Goal: Transaction & Acquisition: Purchase product/service

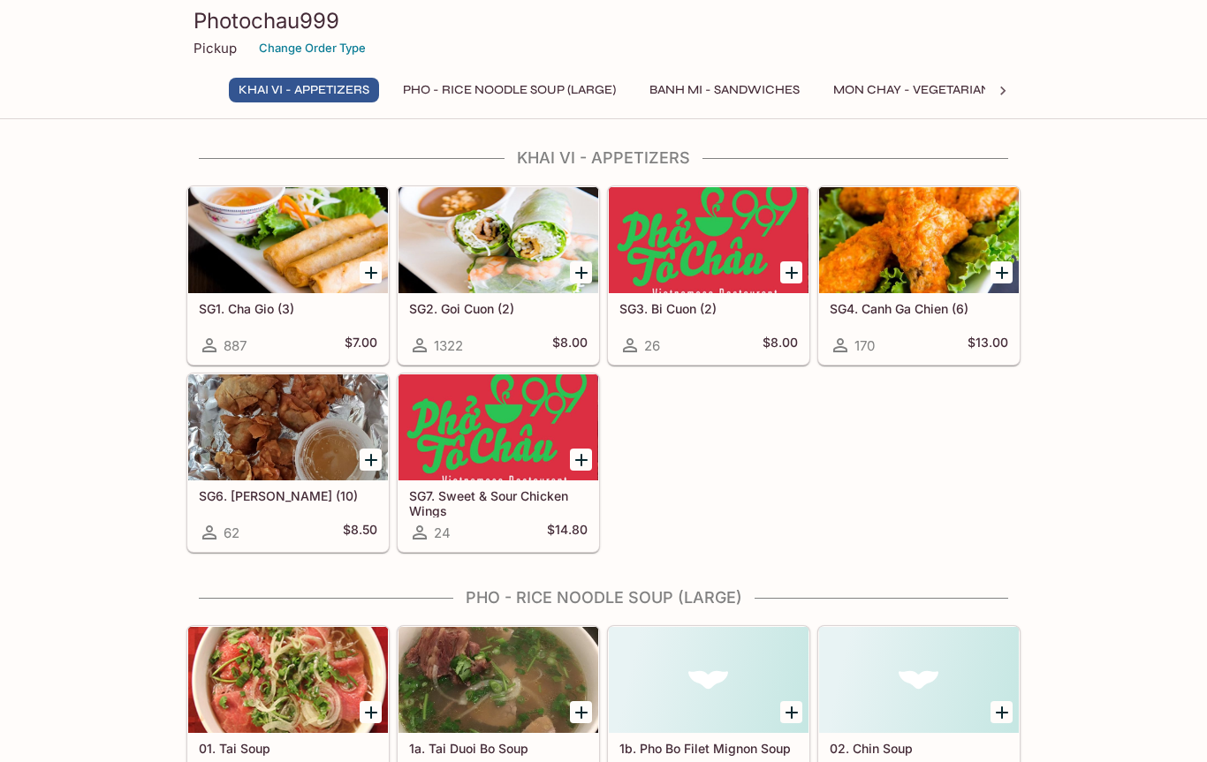
click at [277, 236] on div at bounding box center [288, 240] width 200 height 106
click at [377, 271] on icon "Add SG1. Cha Gio (3)" at bounding box center [370, 272] width 21 height 21
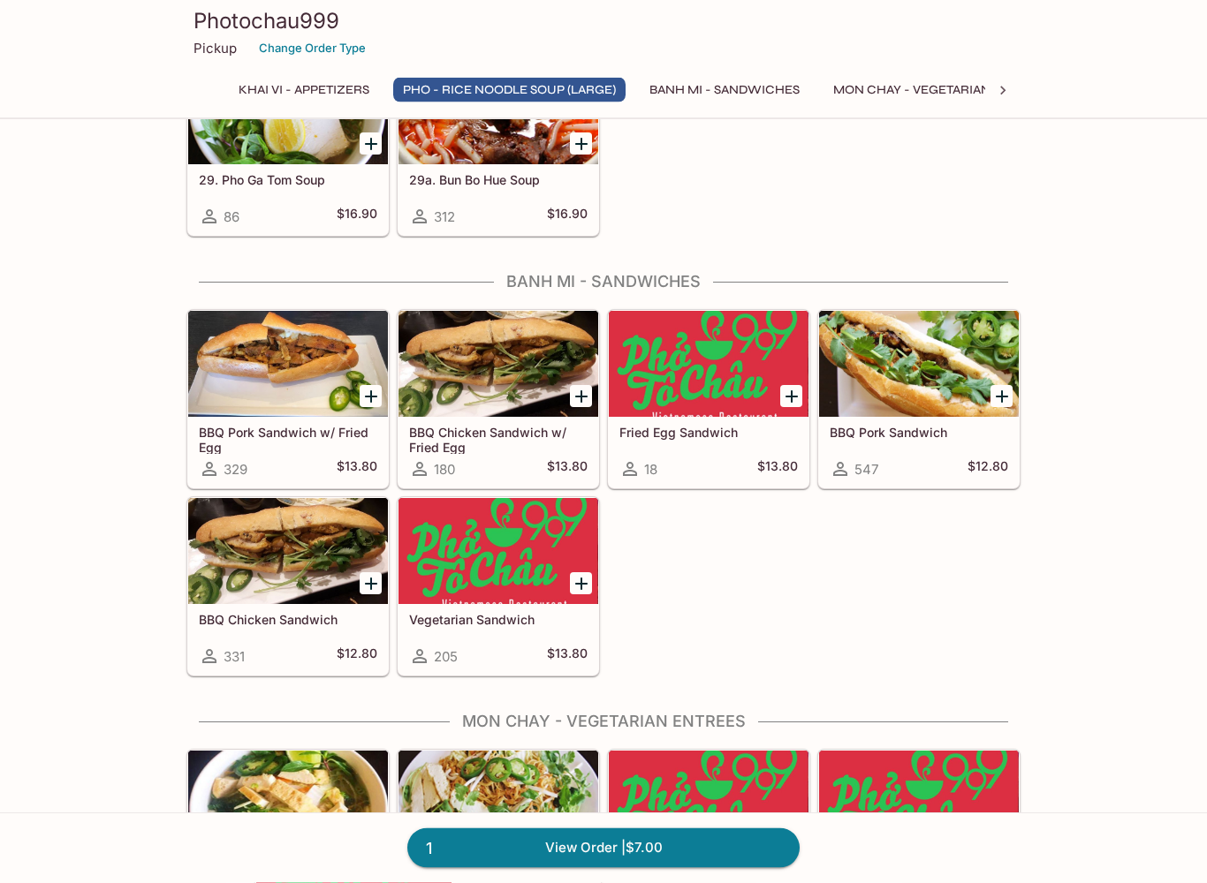
scroll to position [1880, 0]
click at [1004, 395] on icon "Add BBQ Pork Sandwich" at bounding box center [1001, 396] width 21 height 21
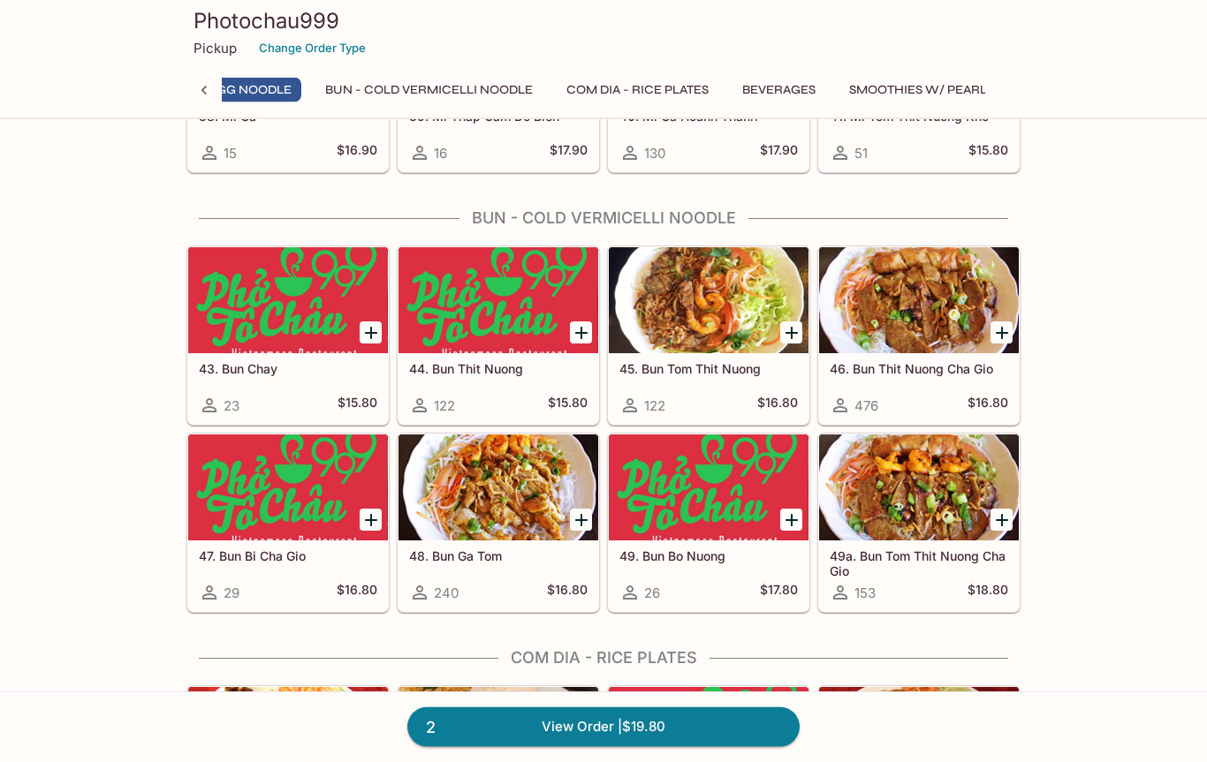
scroll to position [0, 0]
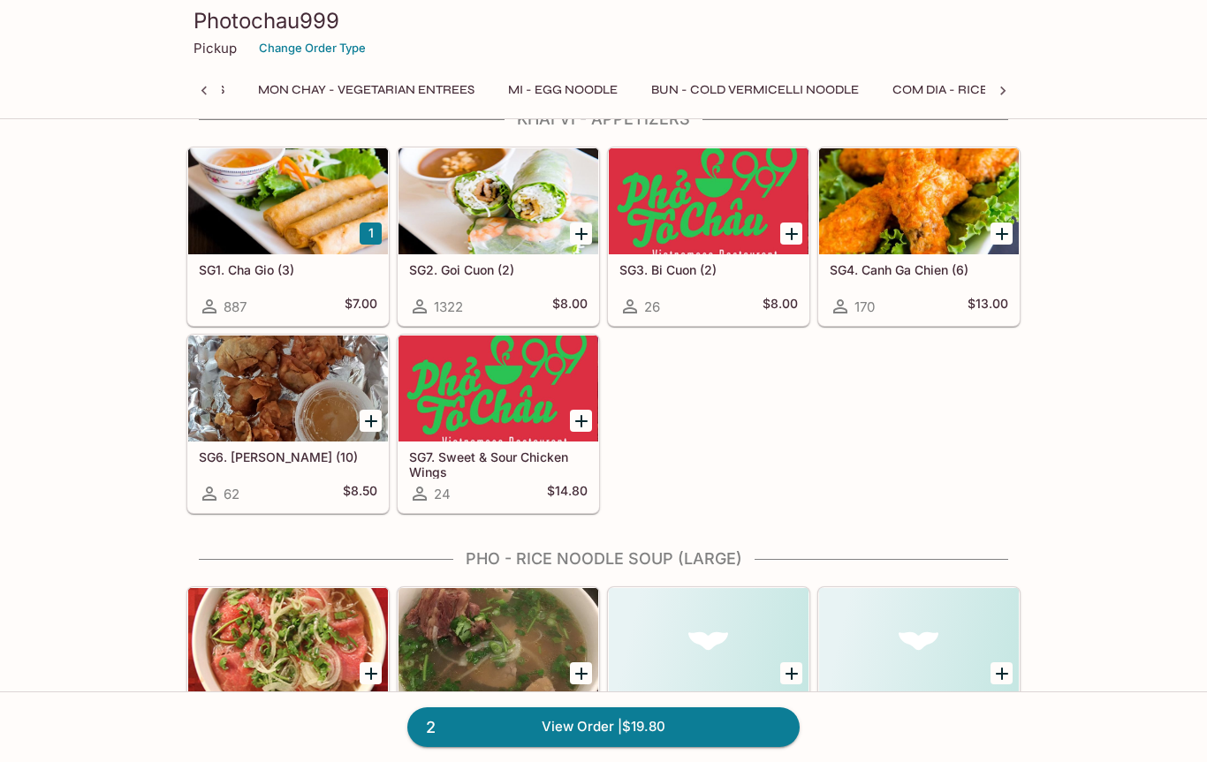
click at [608, 62] on div "Photochau999 Pickup Change Order Type" at bounding box center [603, 35] width 848 height 71
click at [640, 72] on div "Photochau999 Pickup Change Order Type Khai Vi - Appetizers Pho - Rice Noodle So…" at bounding box center [603, 56] width 848 height 113
click at [627, 90] on button "Com Dia - Rice Plates" at bounding box center [634, 90] width 162 height 25
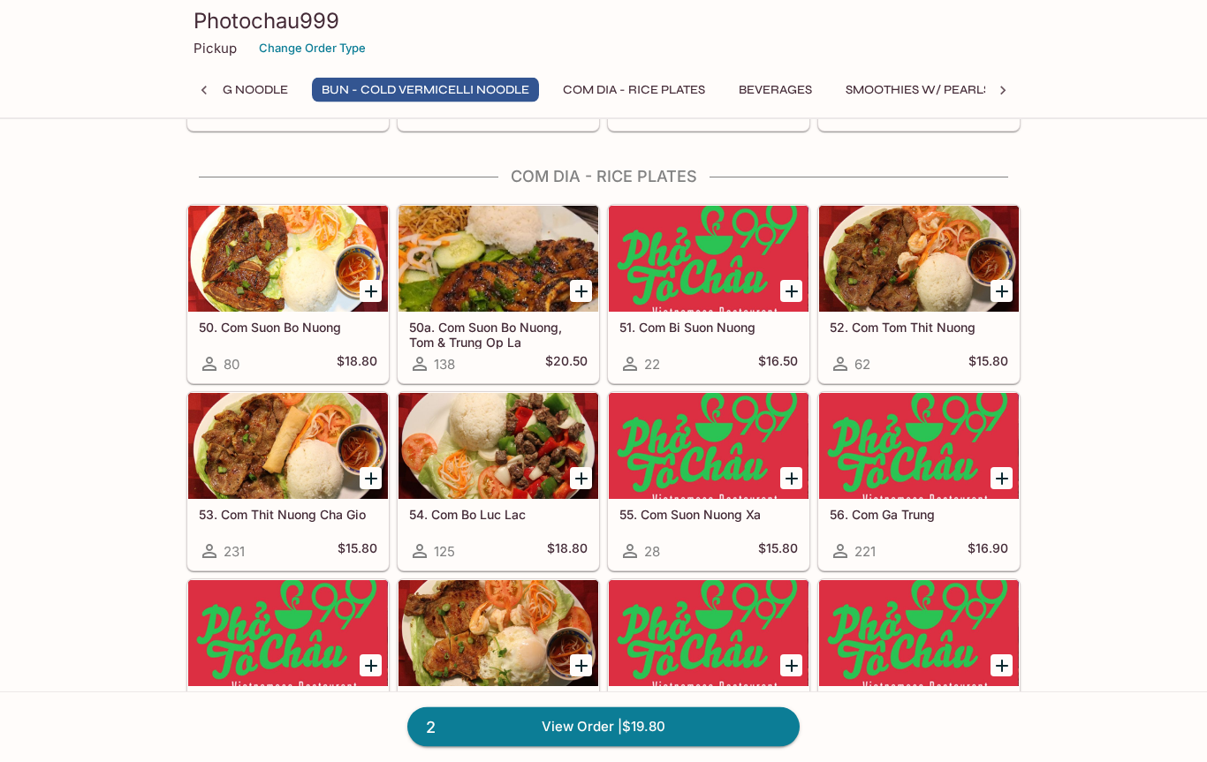
scroll to position [3558, 0]
click at [693, 255] on div at bounding box center [709, 259] width 200 height 106
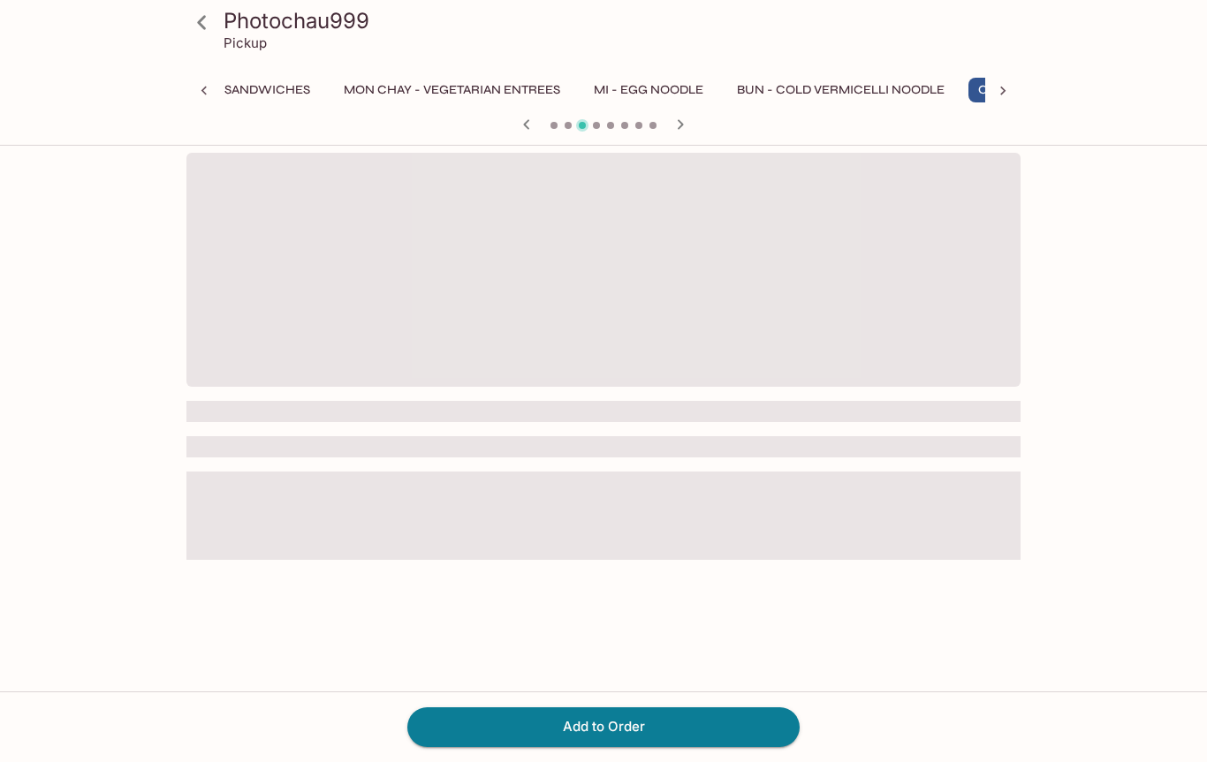
scroll to position [0, 645]
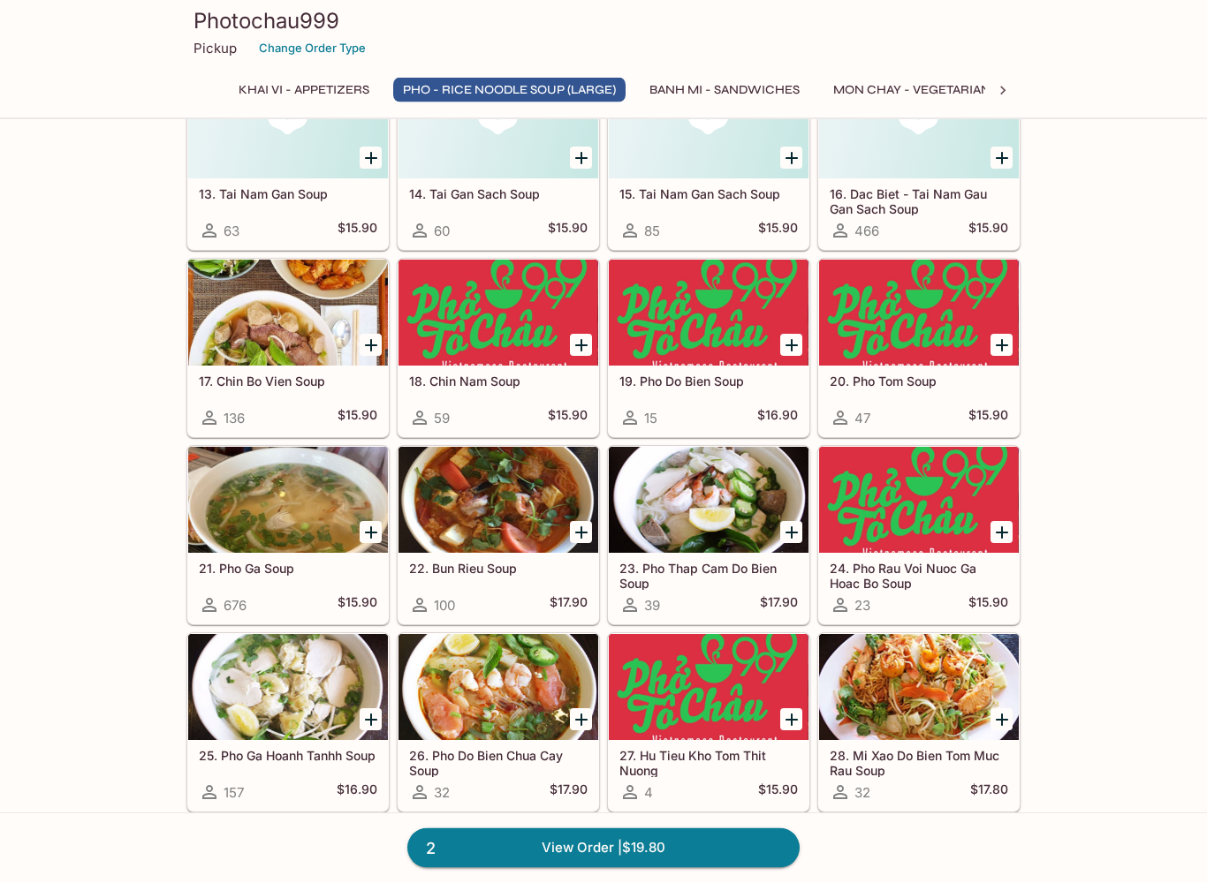
scroll to position [1118, 0]
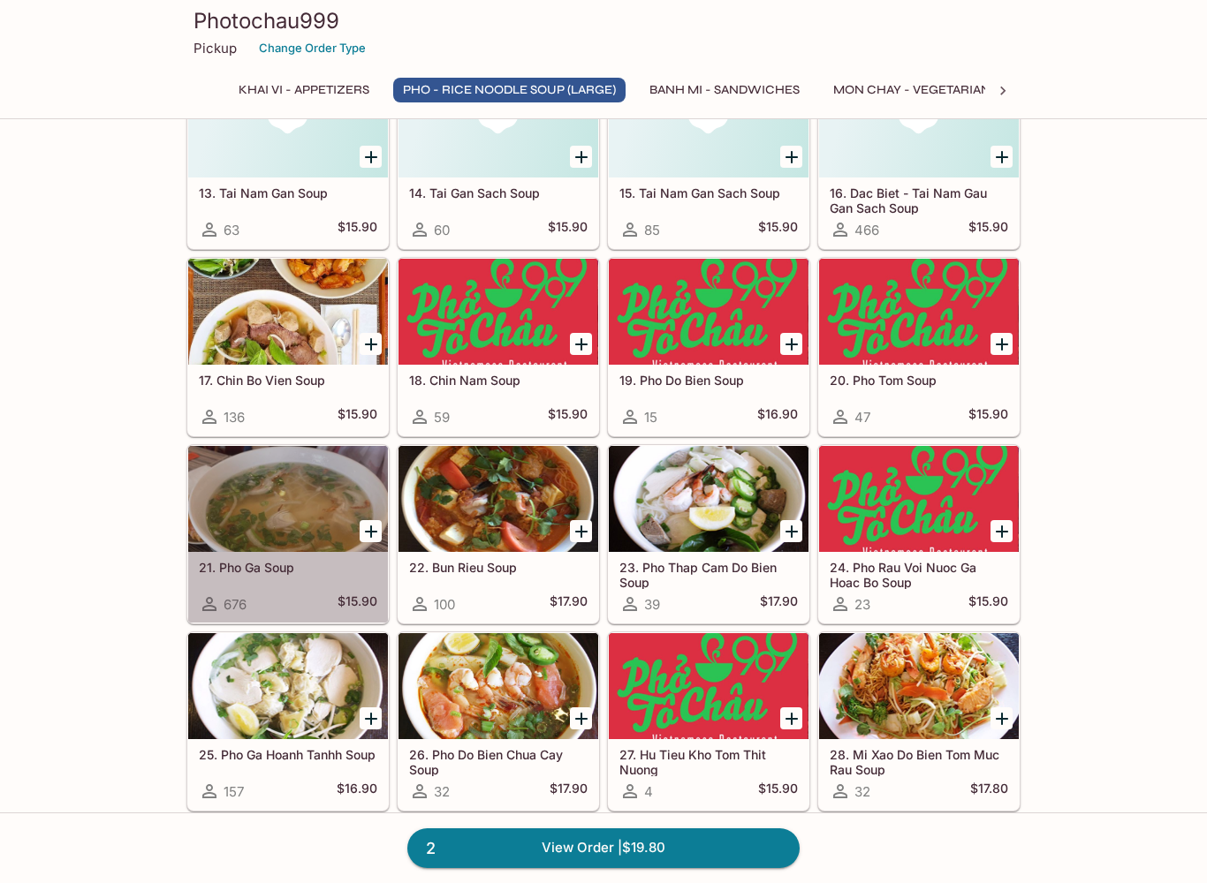
click at [290, 512] on div at bounding box center [288, 499] width 200 height 106
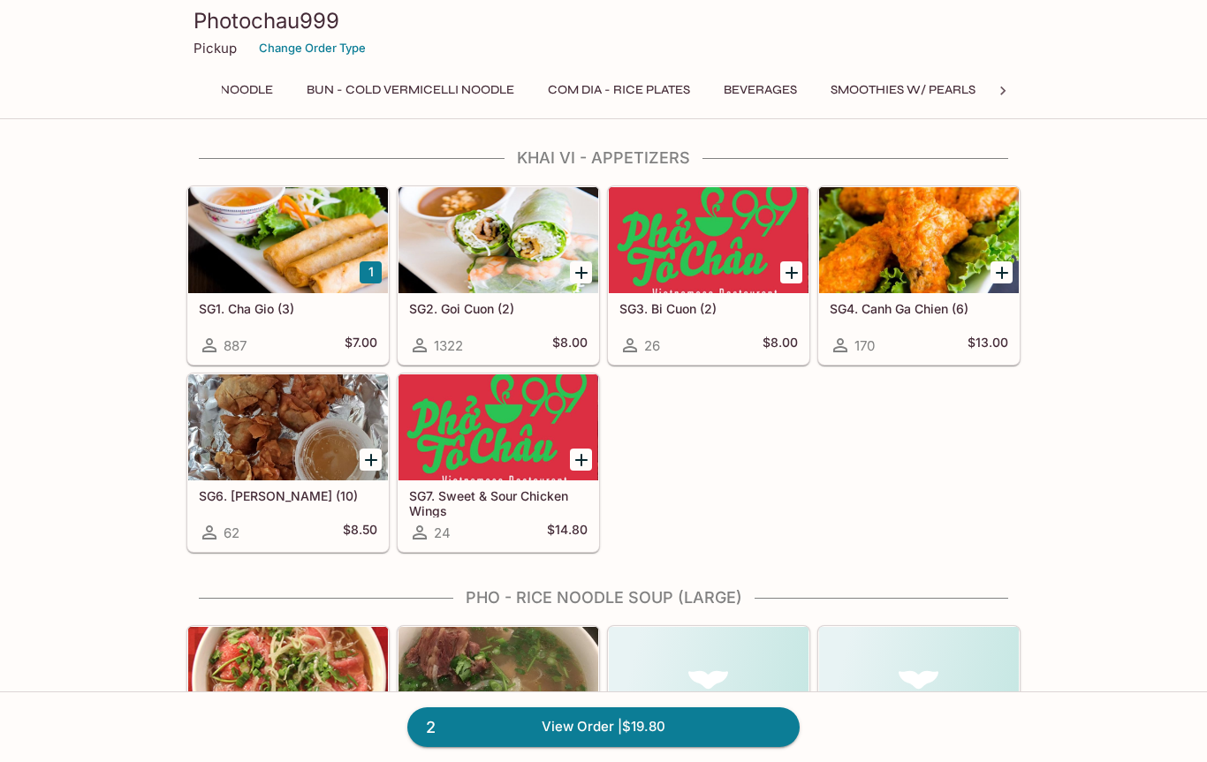
scroll to position [0, 934]
click at [626, 90] on button "Com Dia - Rice Plates" at bounding box center [619, 90] width 162 height 25
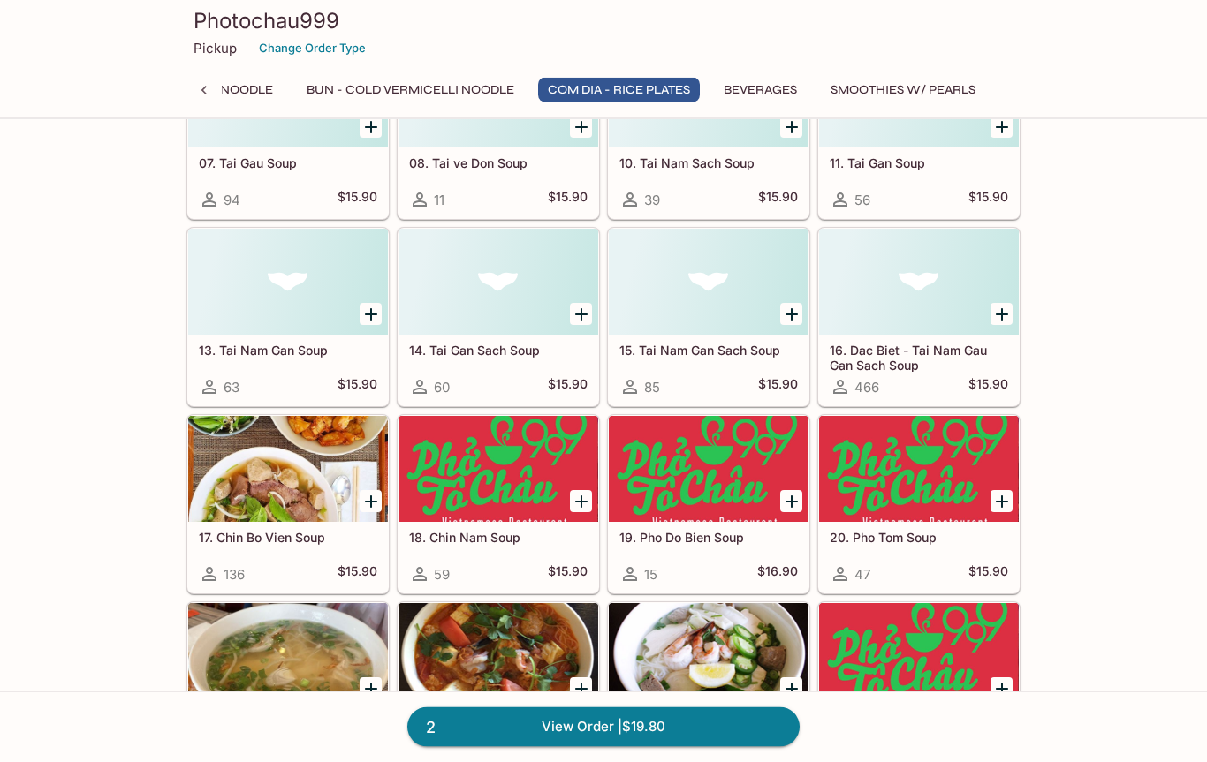
scroll to position [3574, 0]
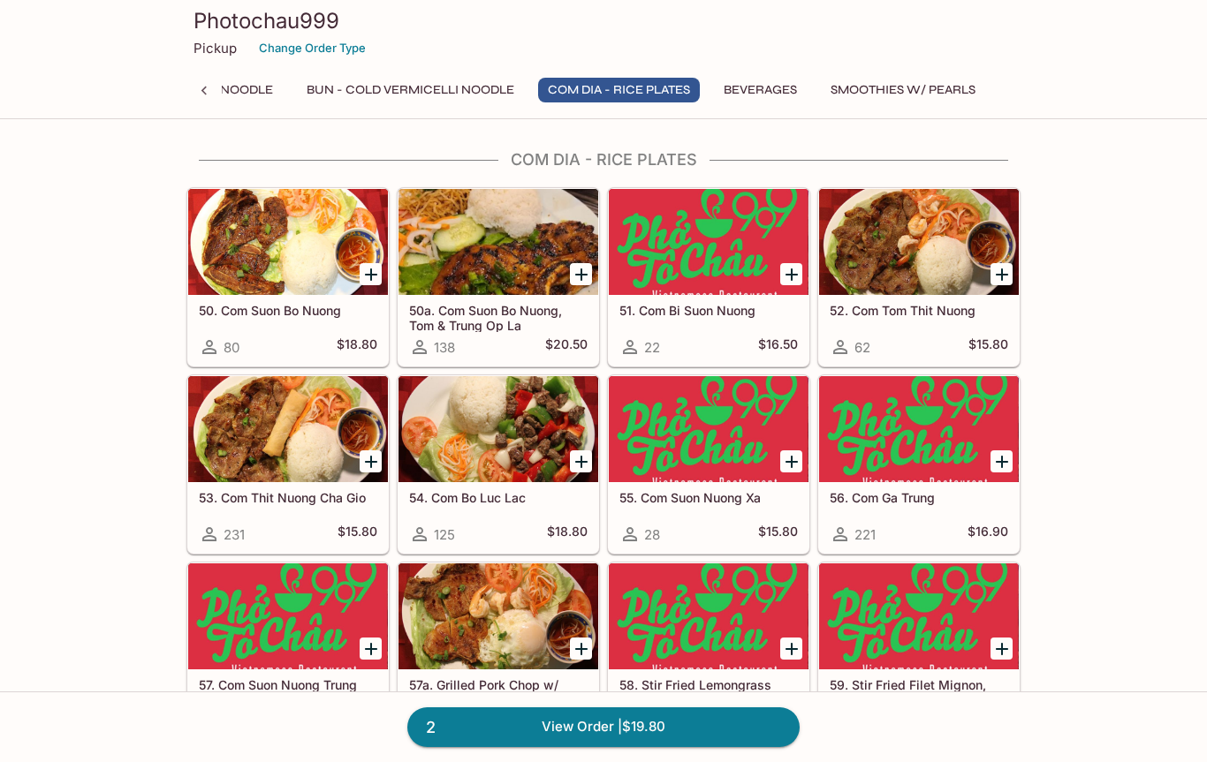
click at [267, 432] on div at bounding box center [288, 429] width 200 height 106
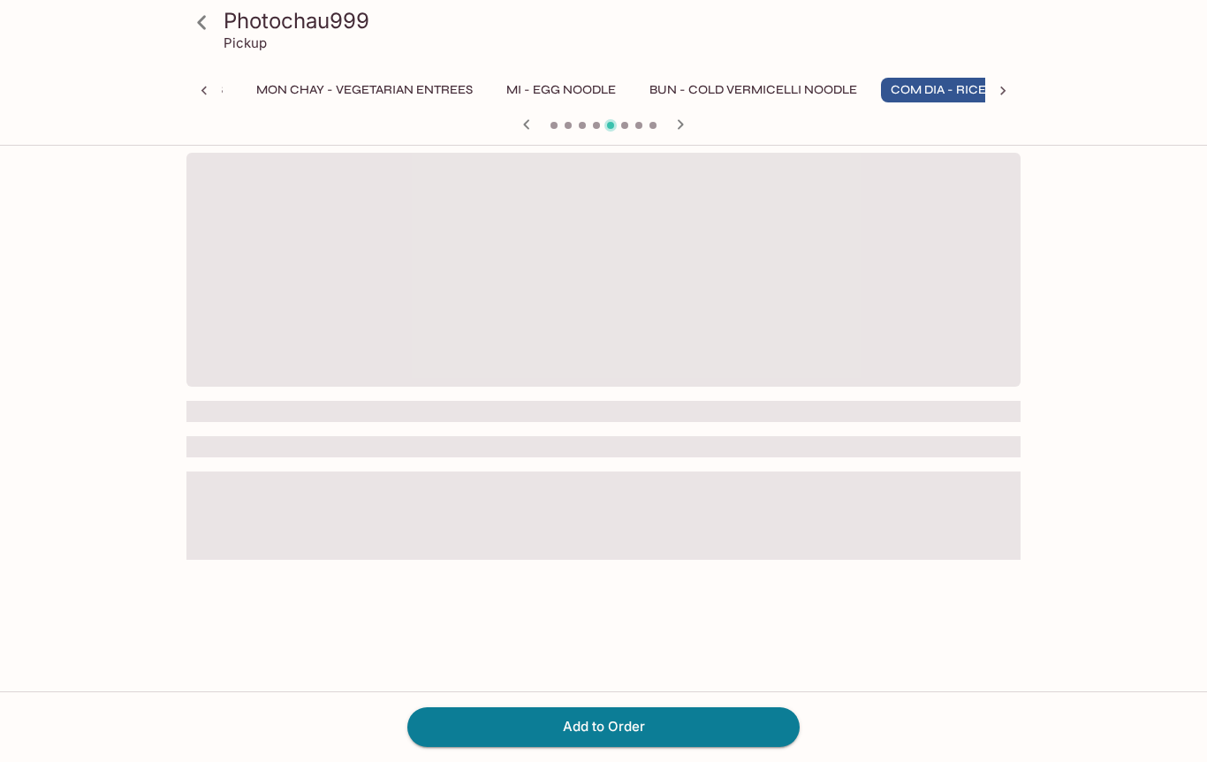
scroll to position [0, 645]
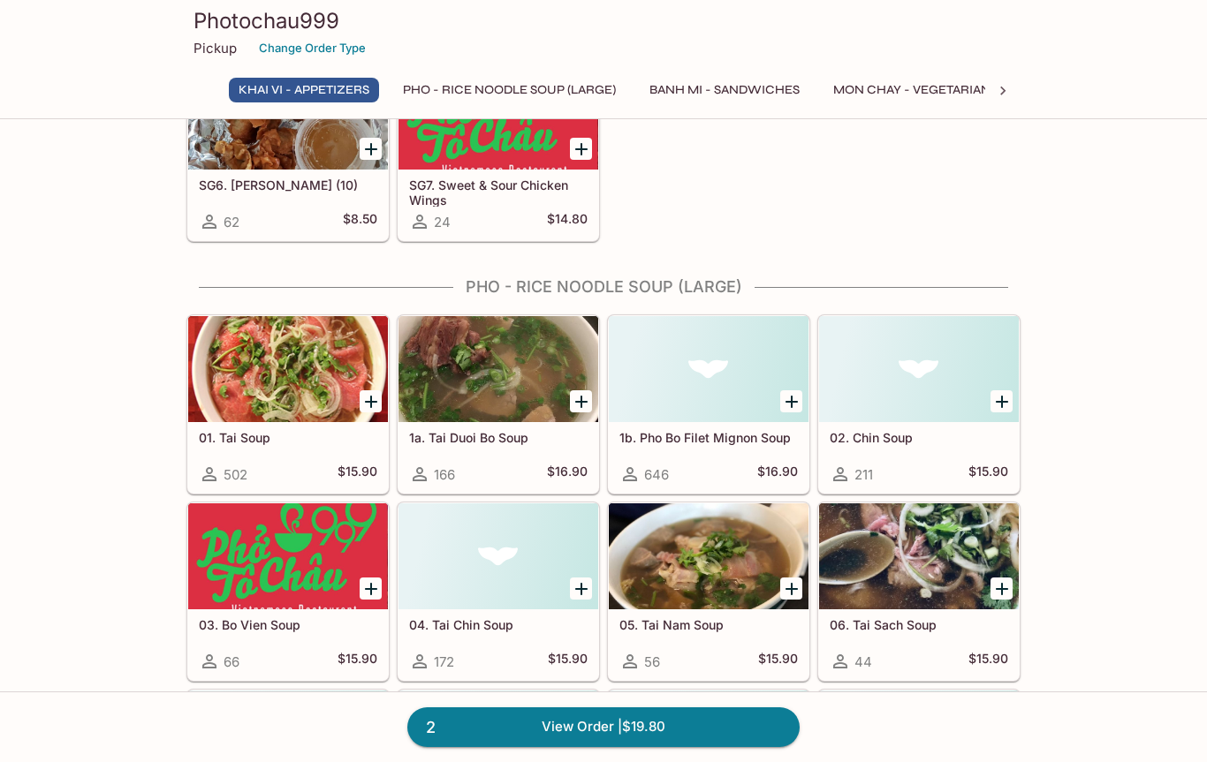
scroll to position [310, 0]
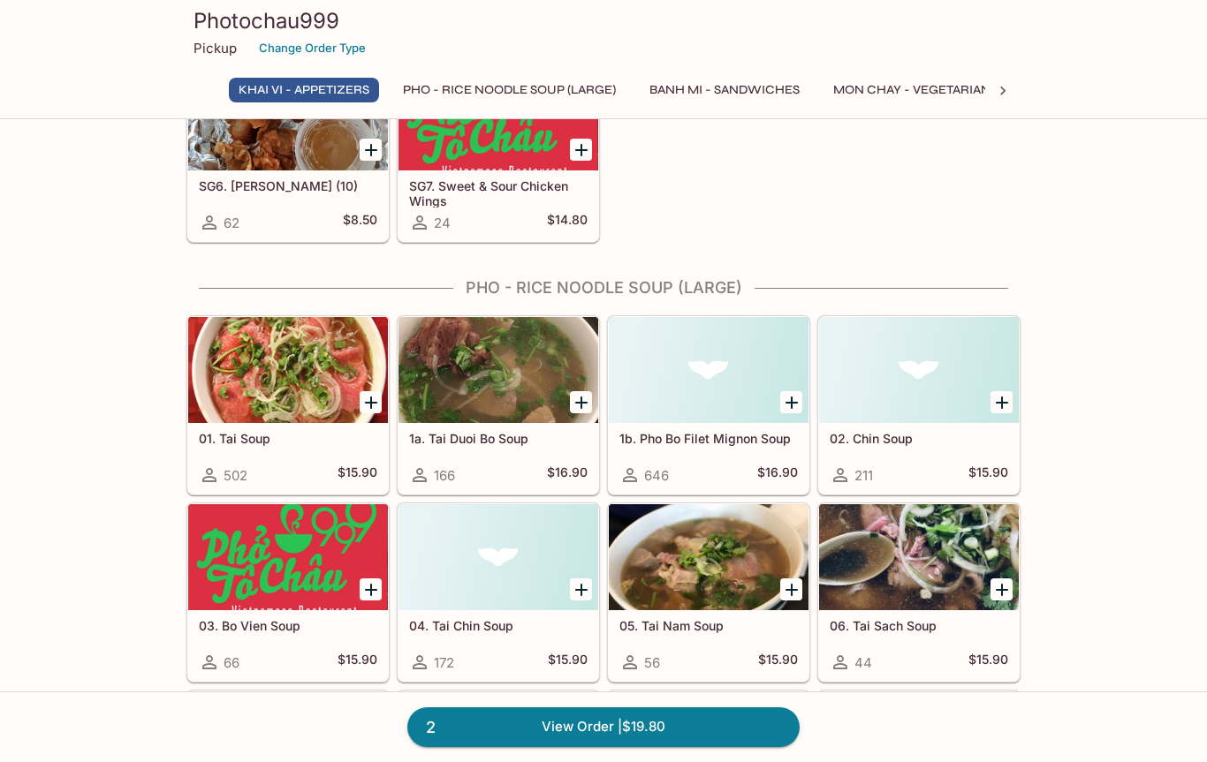
click at [293, 368] on div at bounding box center [288, 370] width 200 height 106
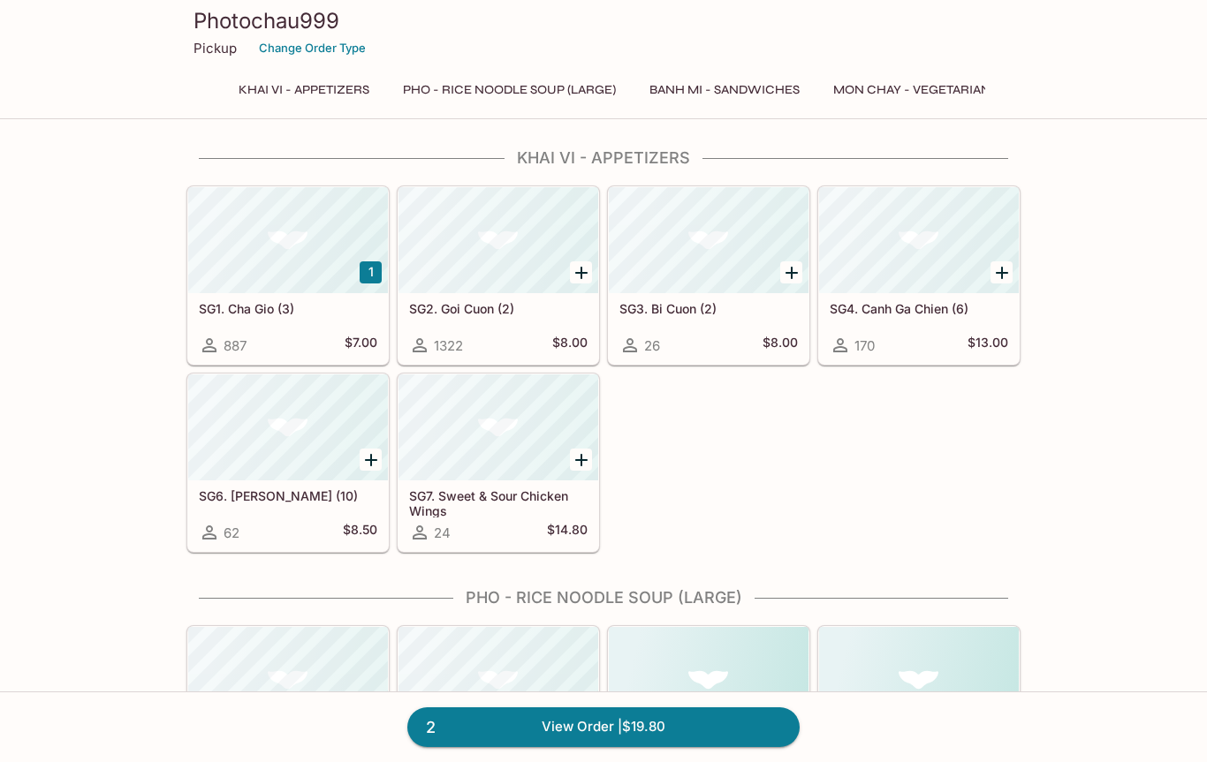
scroll to position [310, 0]
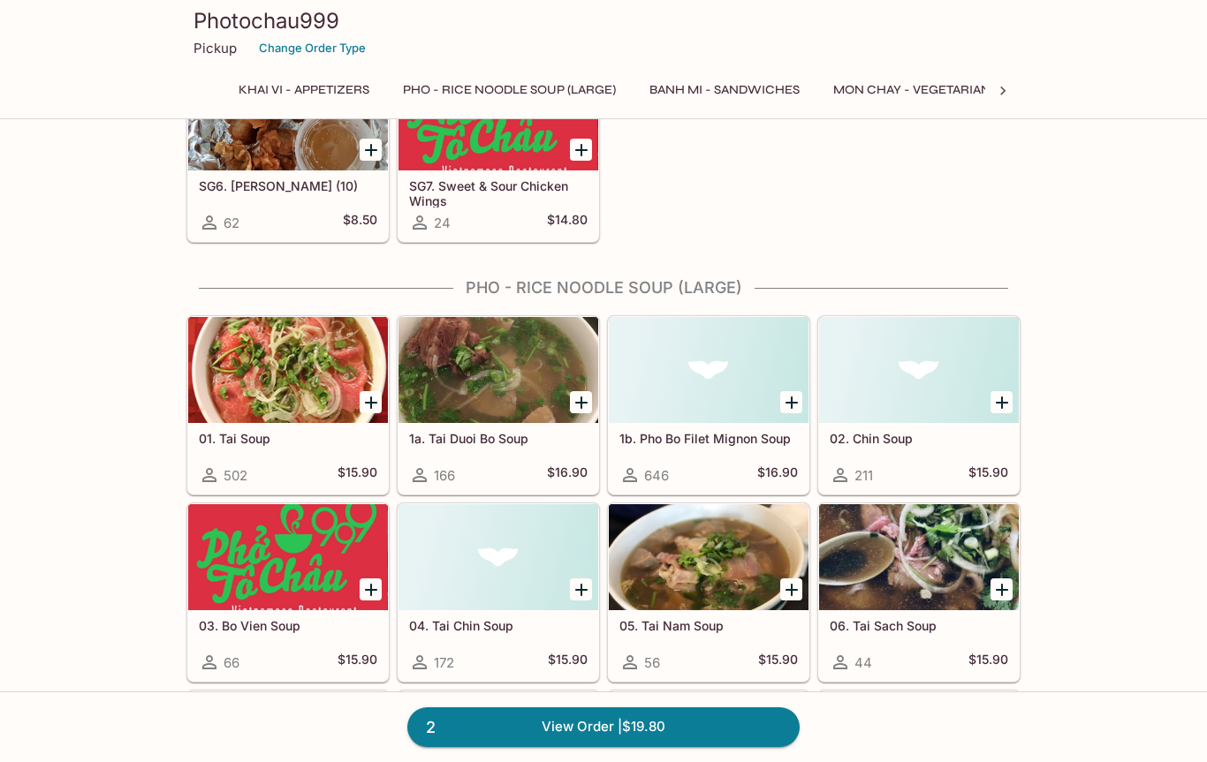
click at [505, 370] on div at bounding box center [498, 370] width 200 height 106
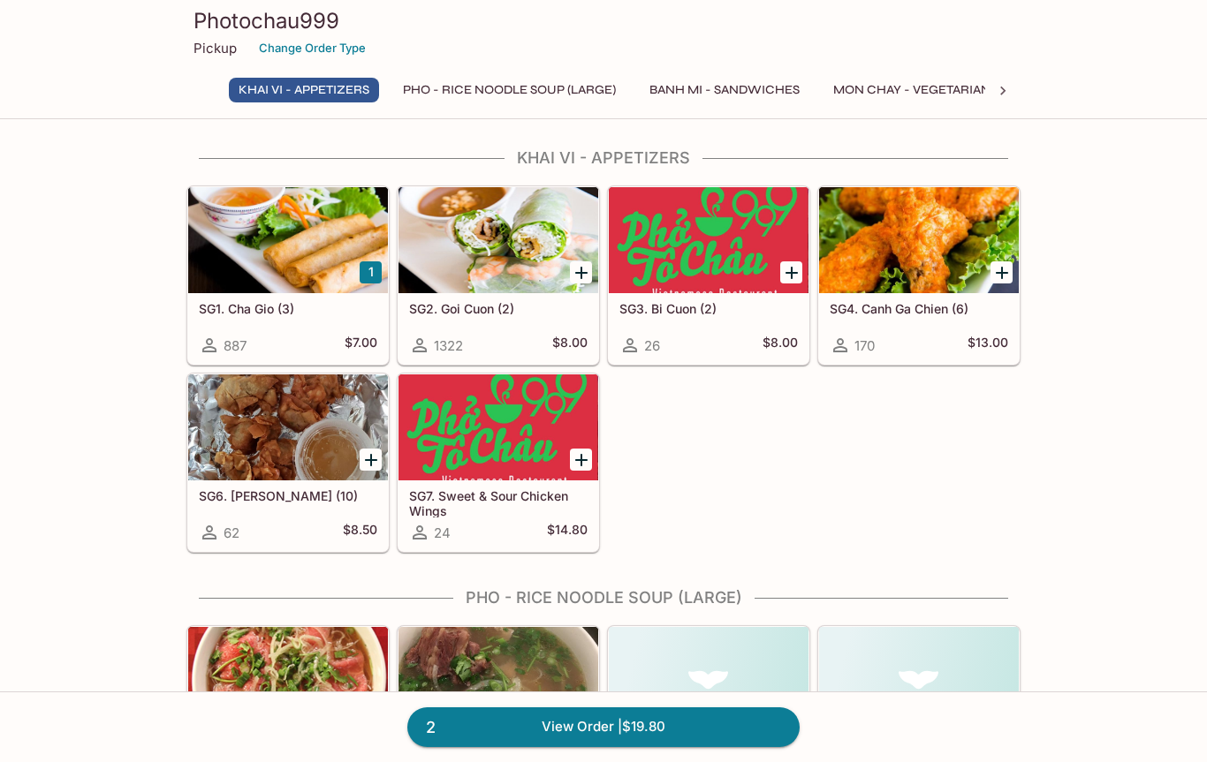
click at [485, 419] on div at bounding box center [498, 428] width 200 height 106
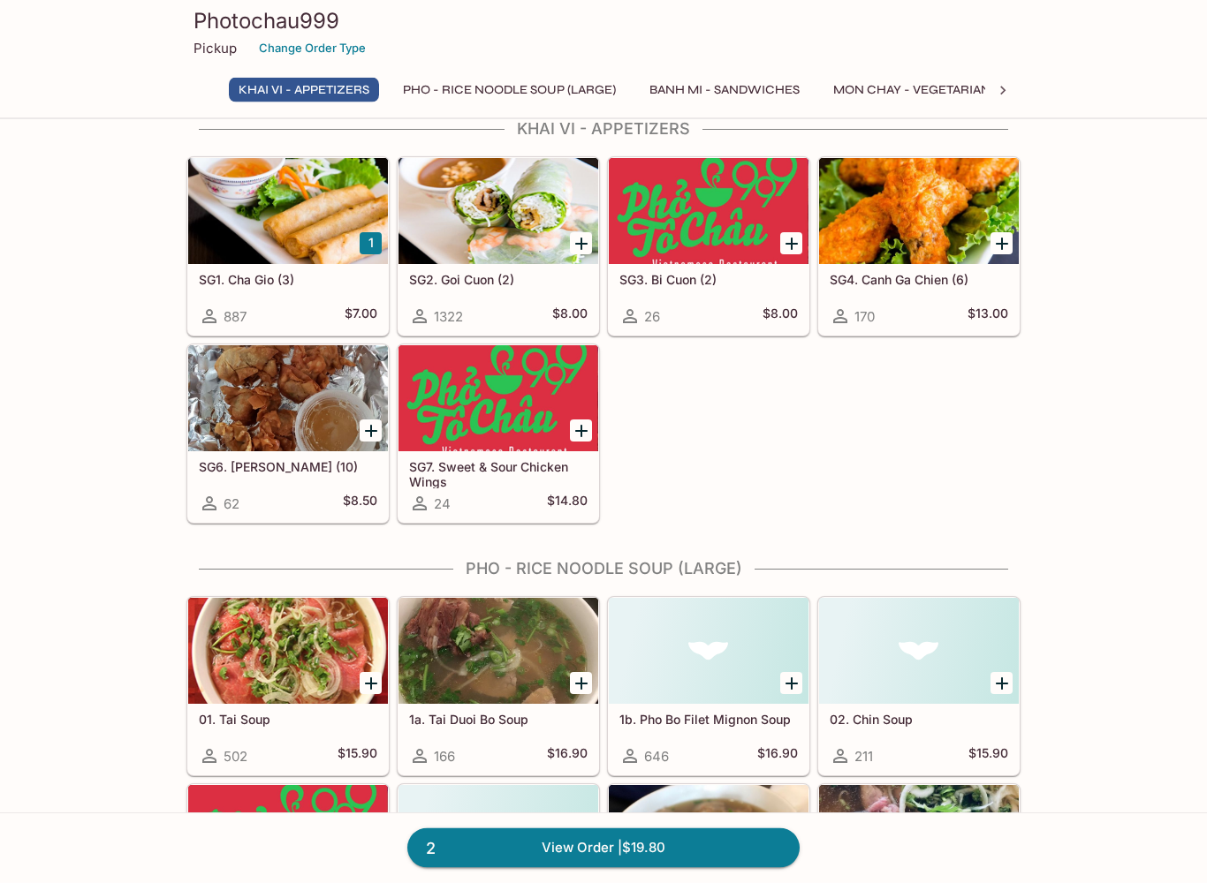
scroll to position [29, 0]
click at [662, 762] on link "2 View Order | $19.80" at bounding box center [603, 848] width 392 height 39
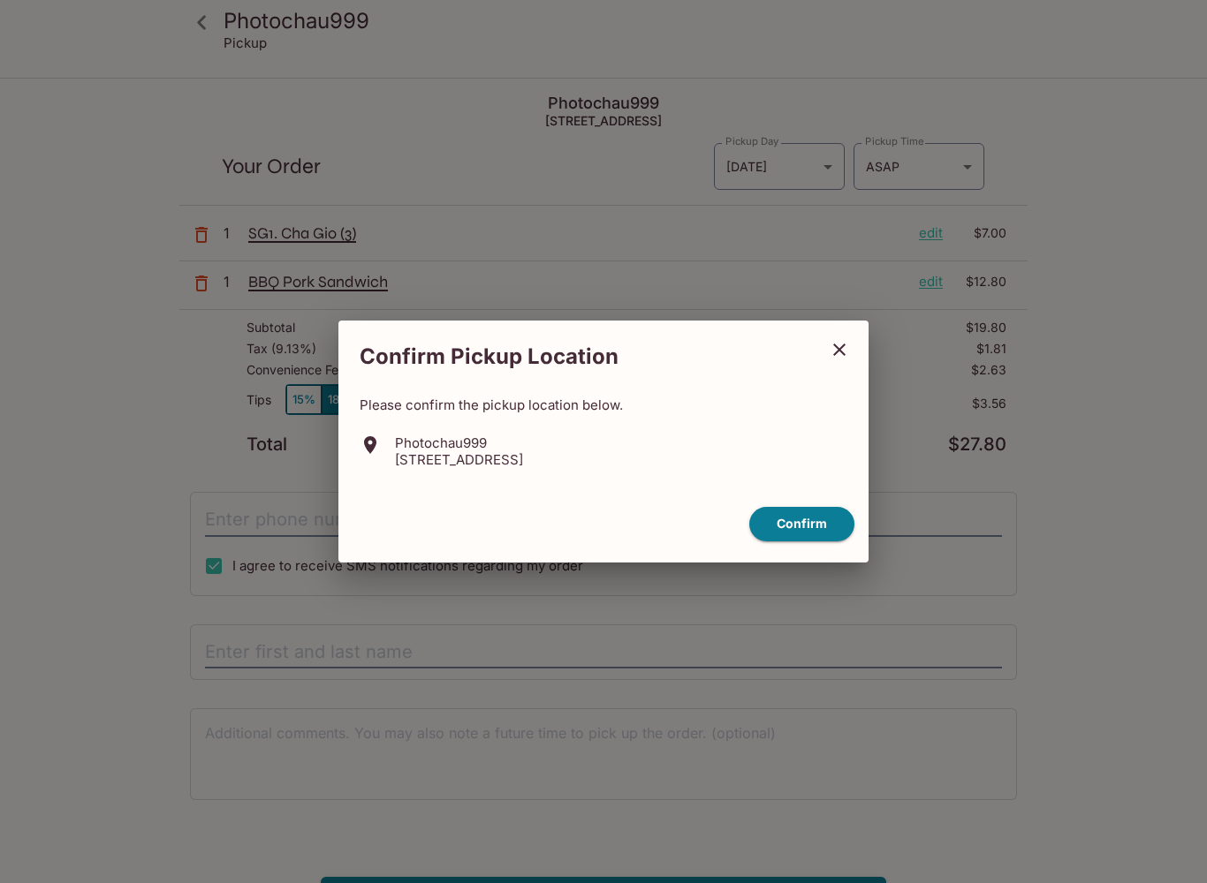
click at [786, 522] on button "Confirm" at bounding box center [801, 524] width 105 height 34
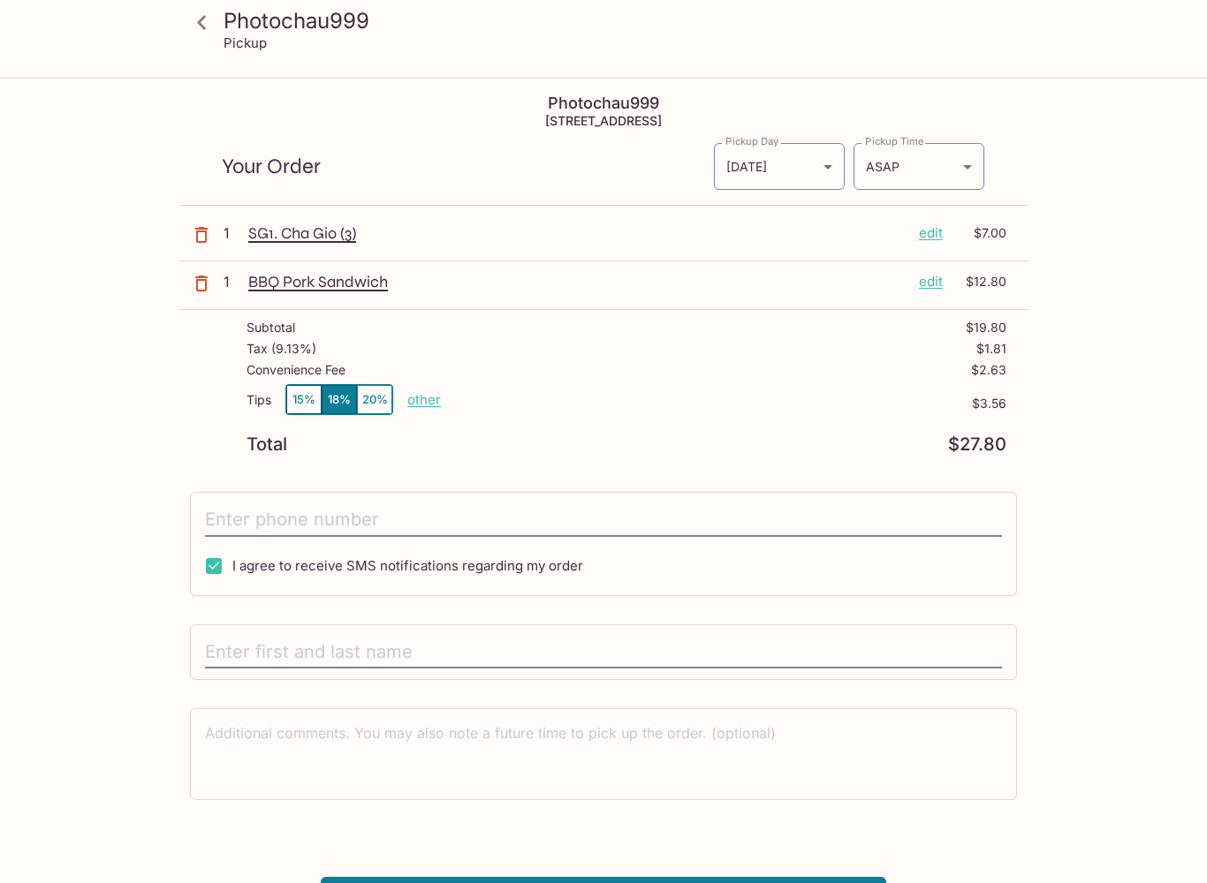
click at [427, 398] on p "other" at bounding box center [424, 399] width 34 height 17
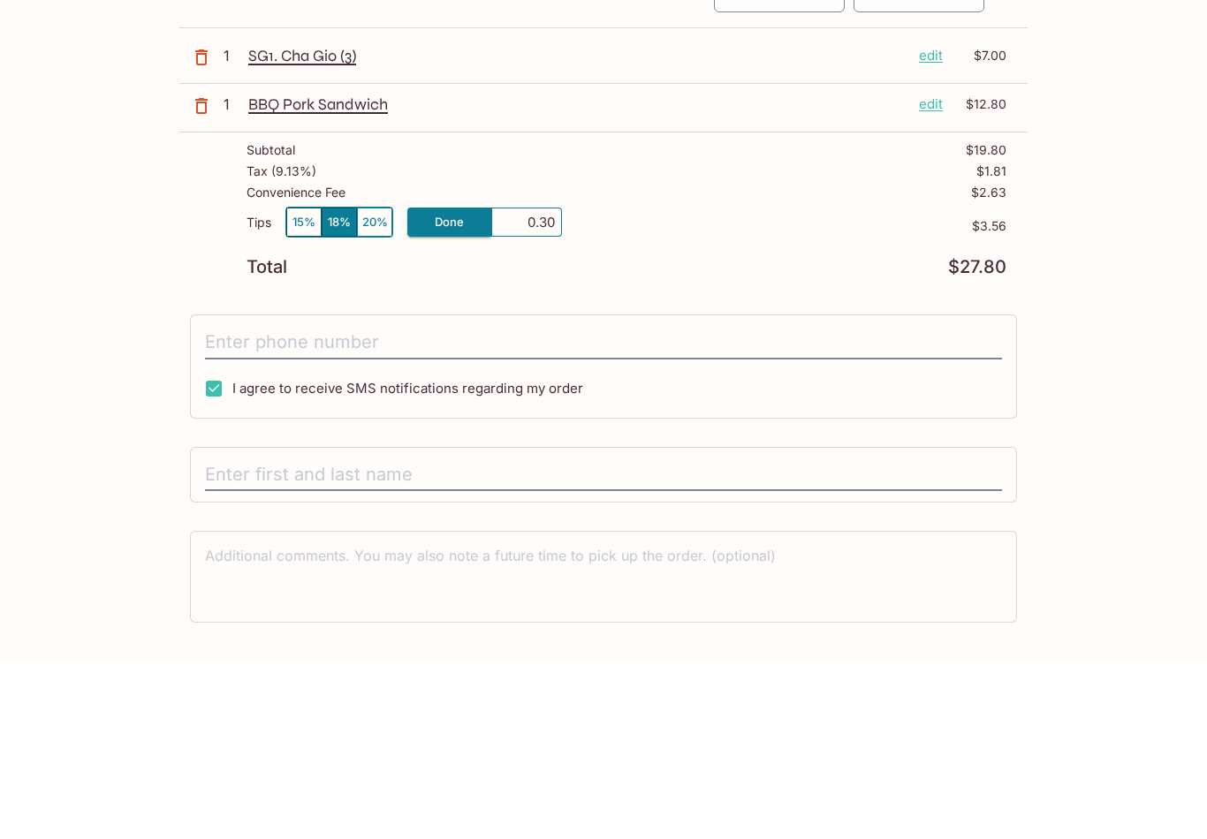
type input "3.00"
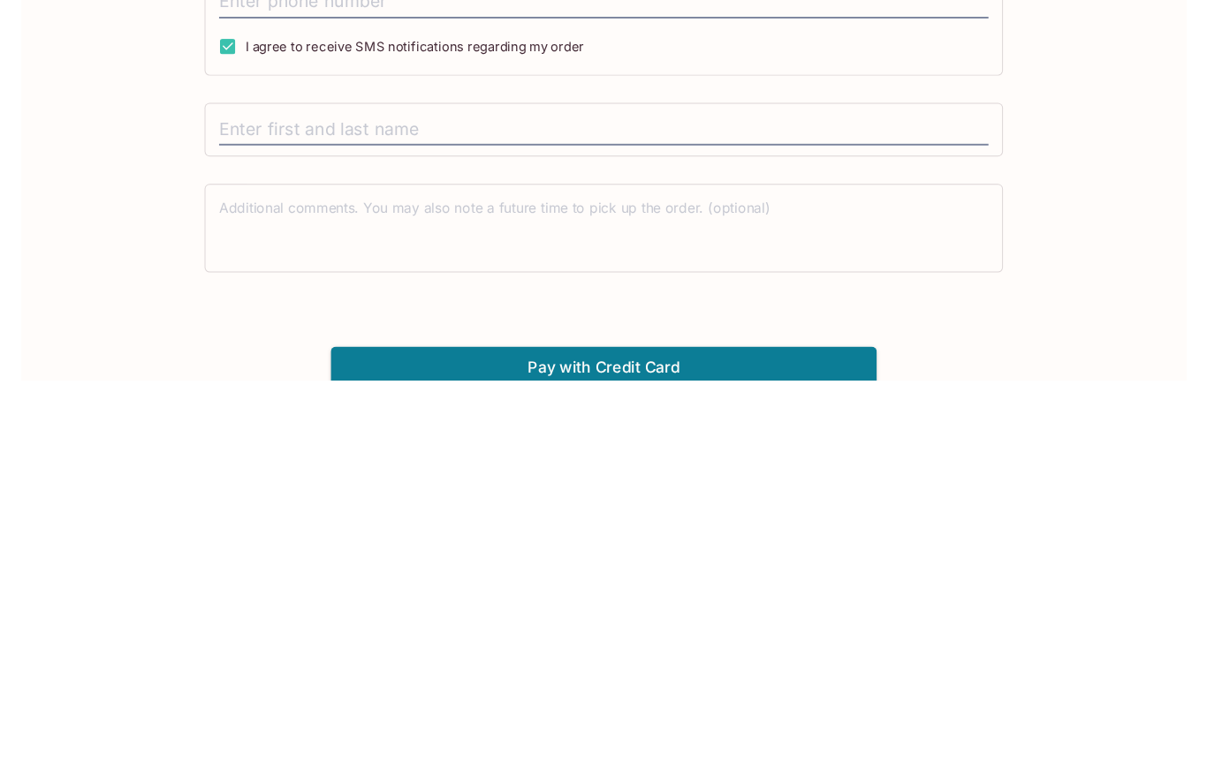
scroll to position [131, 0]
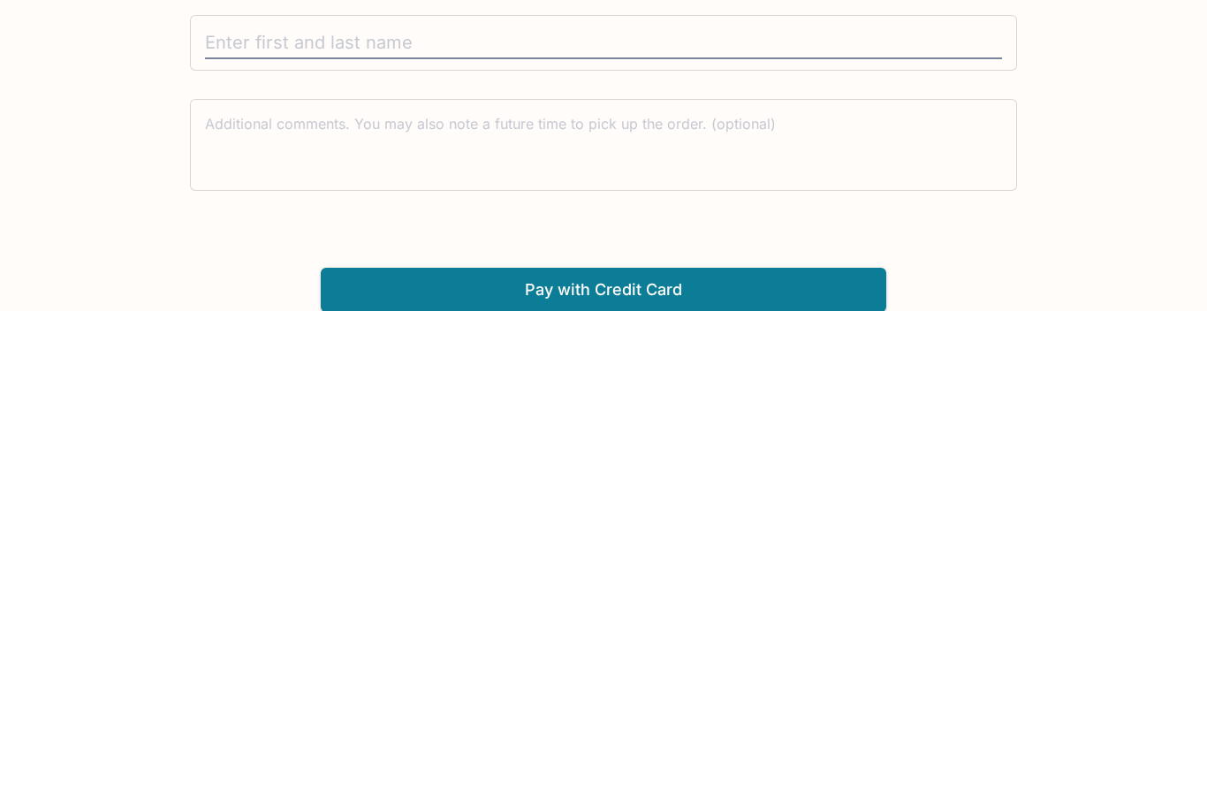
click at [696, 747] on button "Pay with Credit Card" at bounding box center [603, 769] width 565 height 44
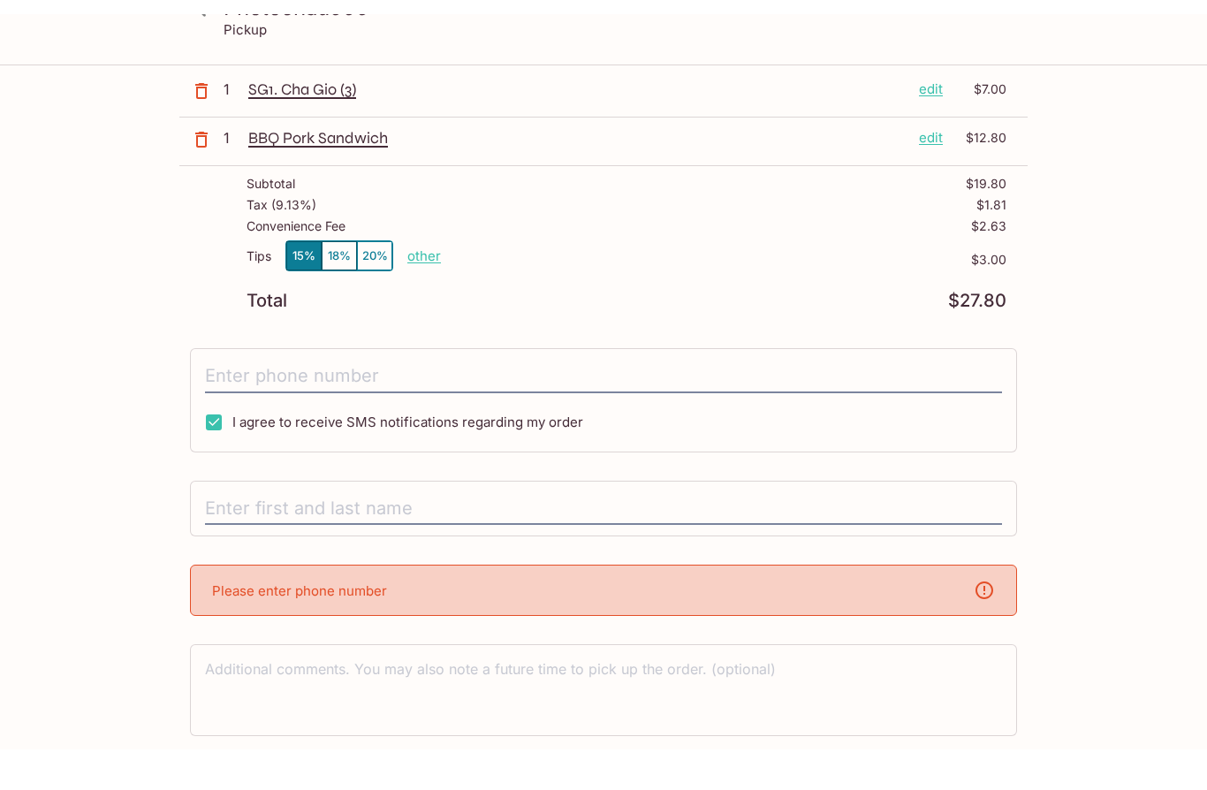
scroll to position [158, 0]
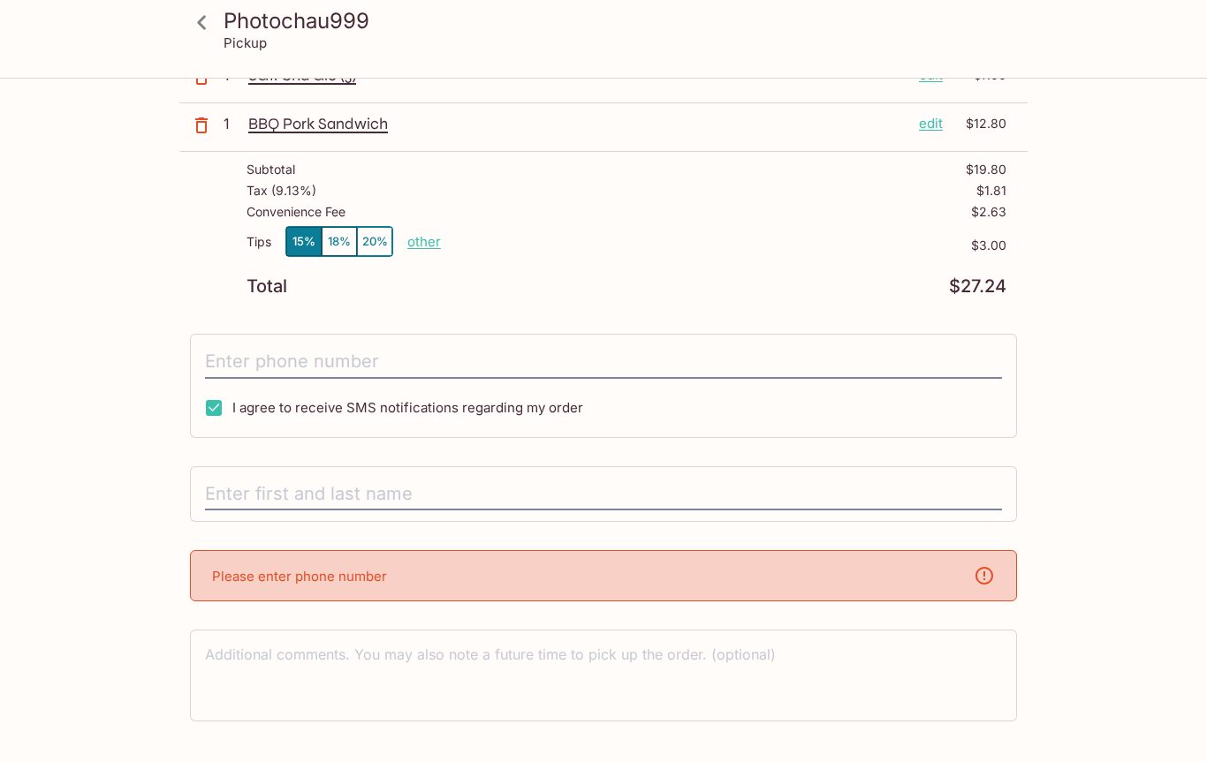
click at [424, 237] on p "other" at bounding box center [424, 241] width 34 height 17
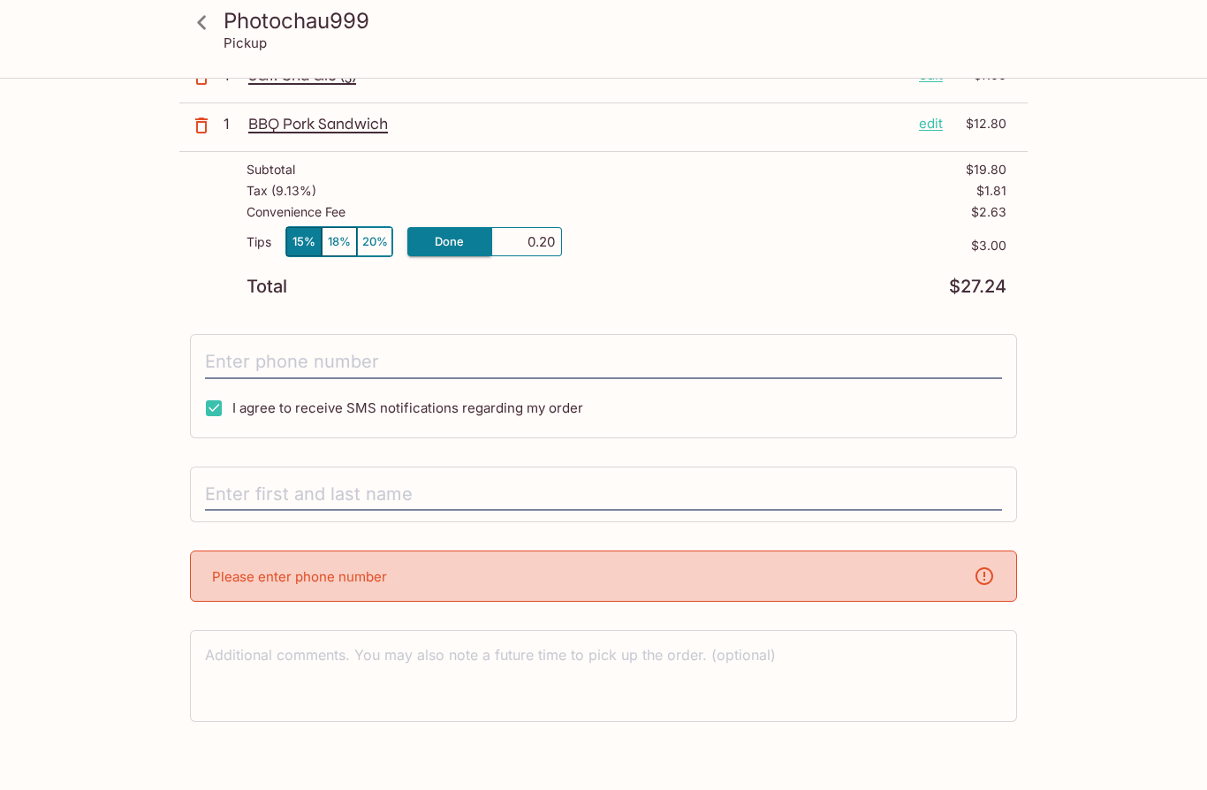
type input "2.00"
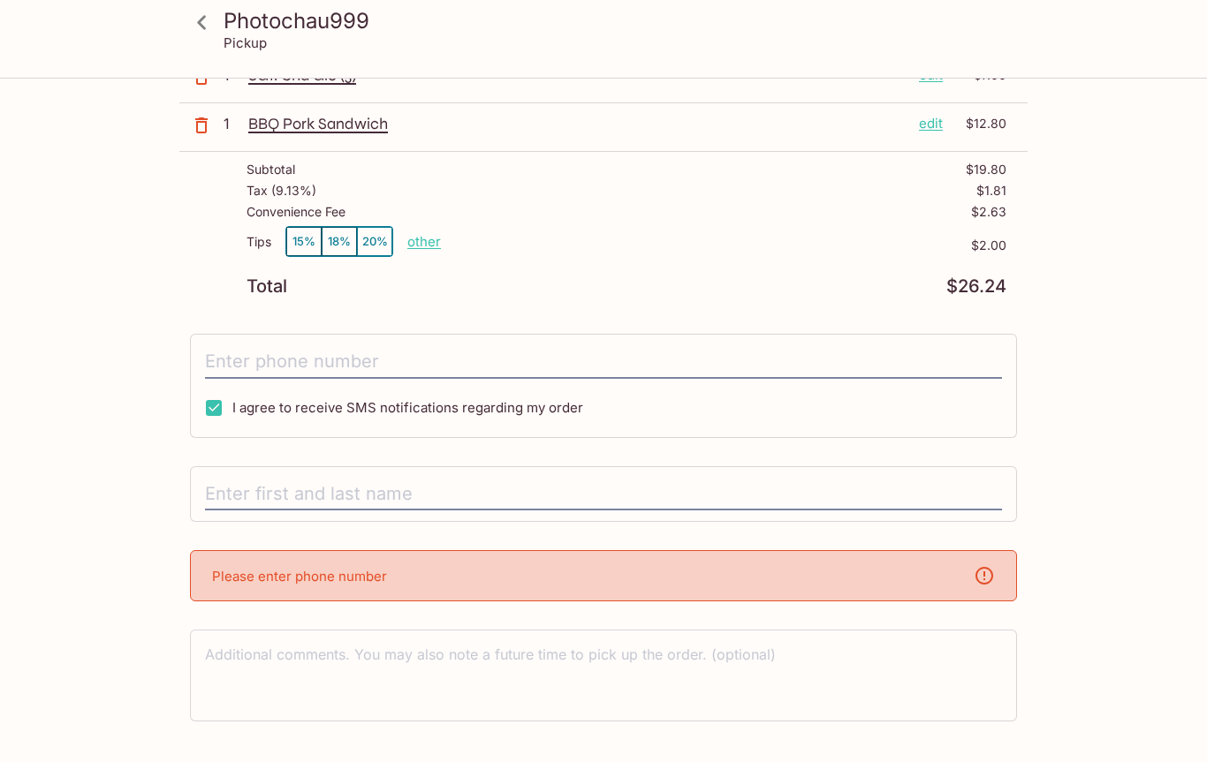
click at [423, 366] on input "tel" at bounding box center [603, 362] width 797 height 34
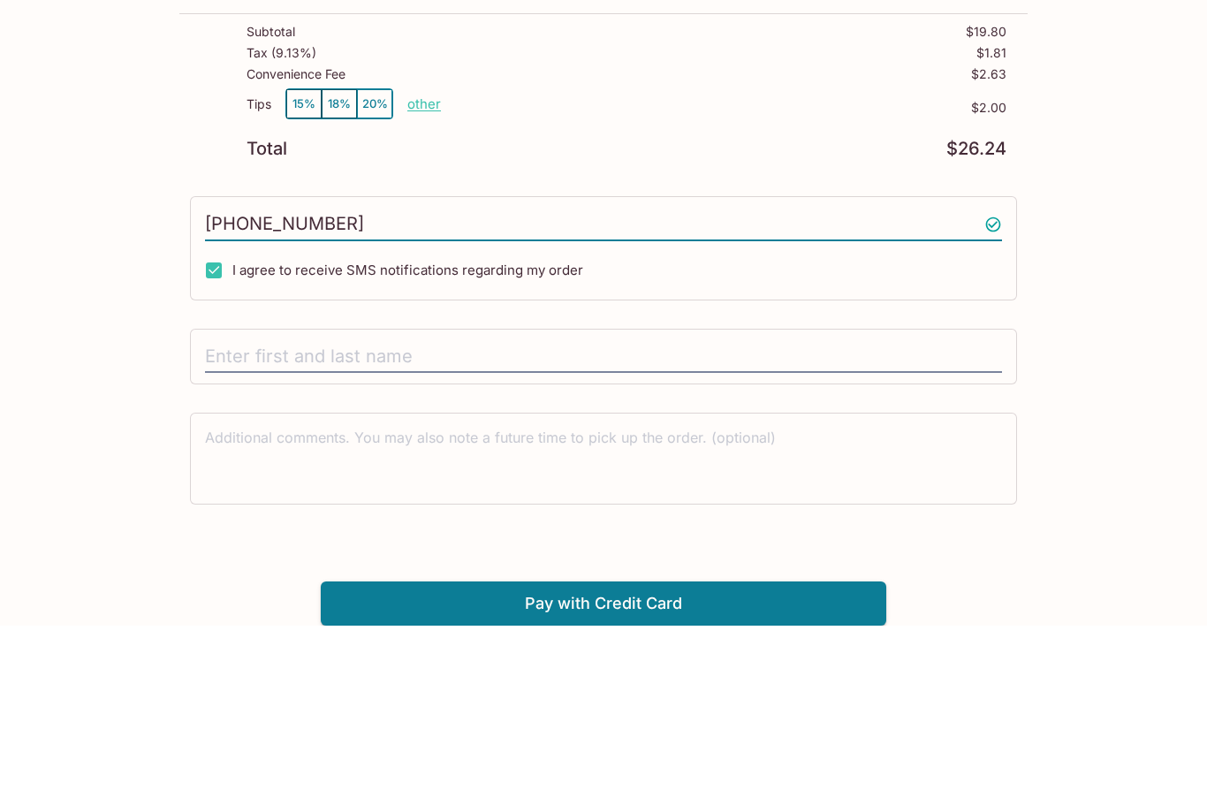
scroll to position [131, 0]
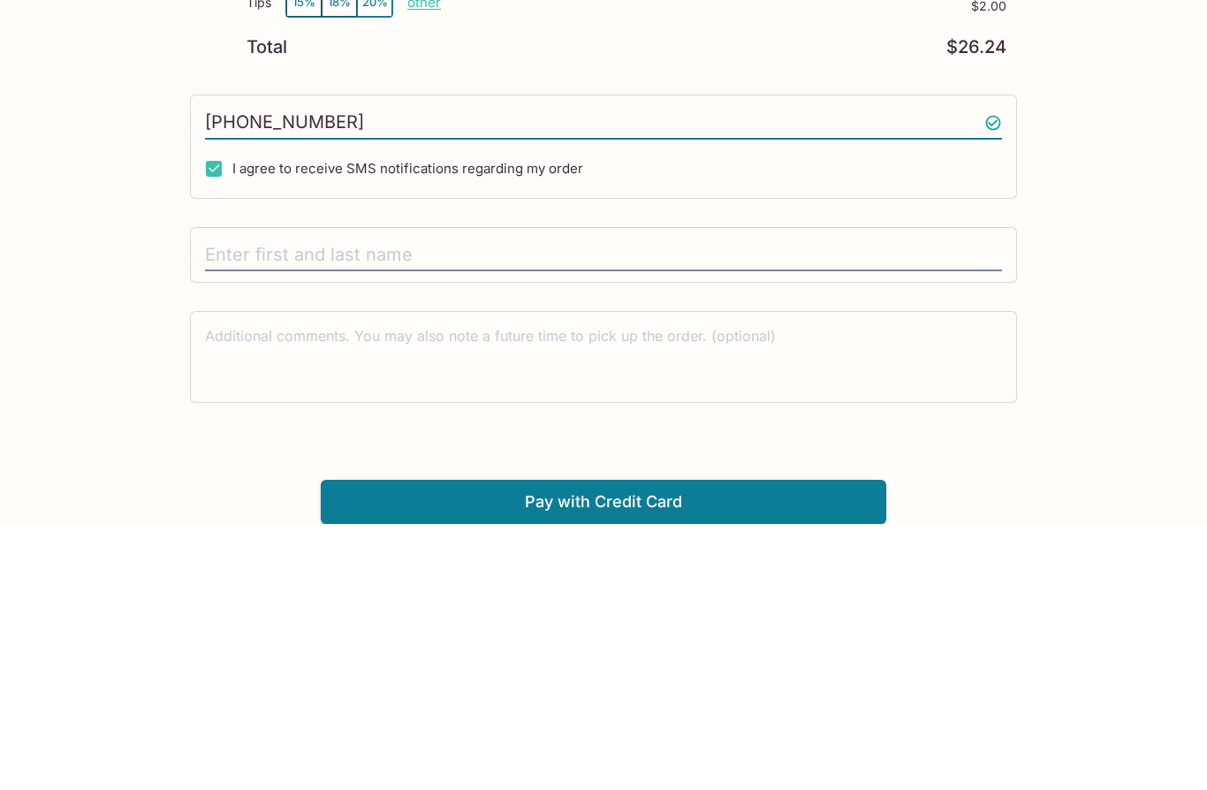
type input "[PHONE_NUMBER]"
click at [443, 505] on input "text" at bounding box center [603, 522] width 797 height 34
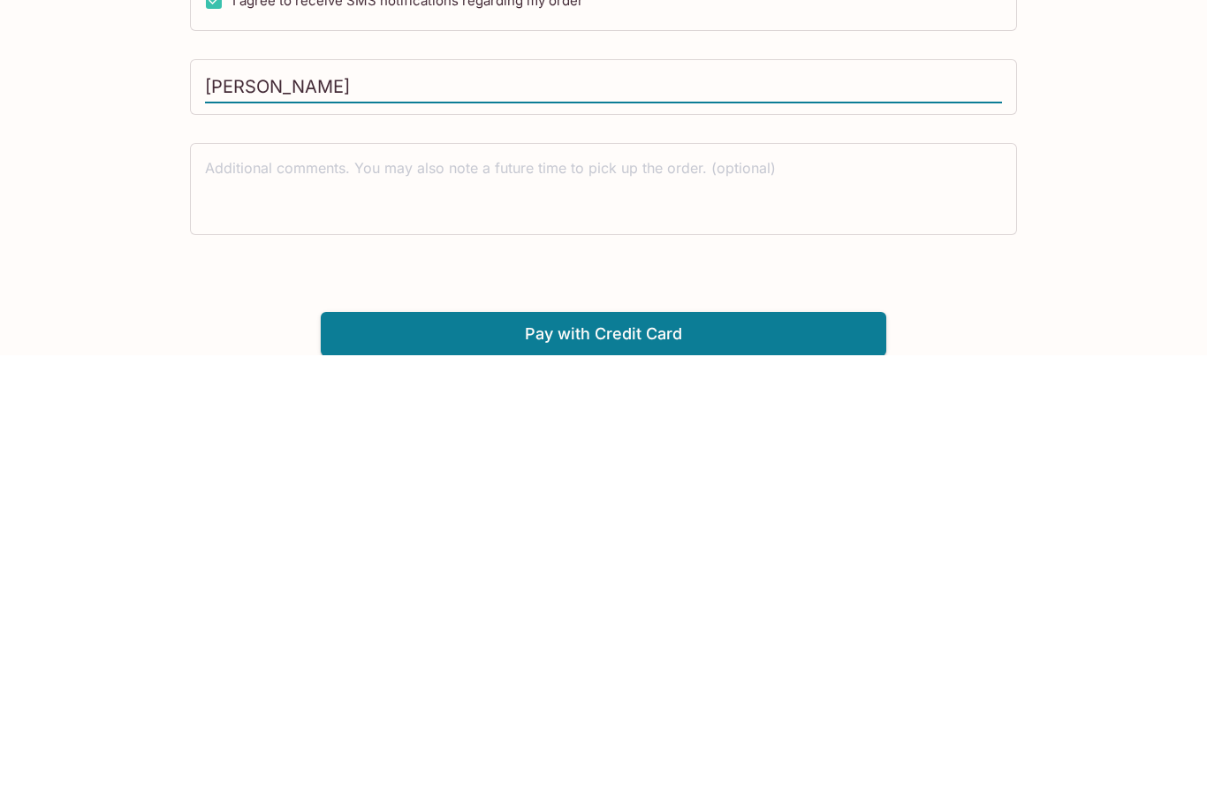
type input "[PERSON_NAME]"
click at [645, 747] on button "Pay with Credit Card" at bounding box center [603, 769] width 565 height 44
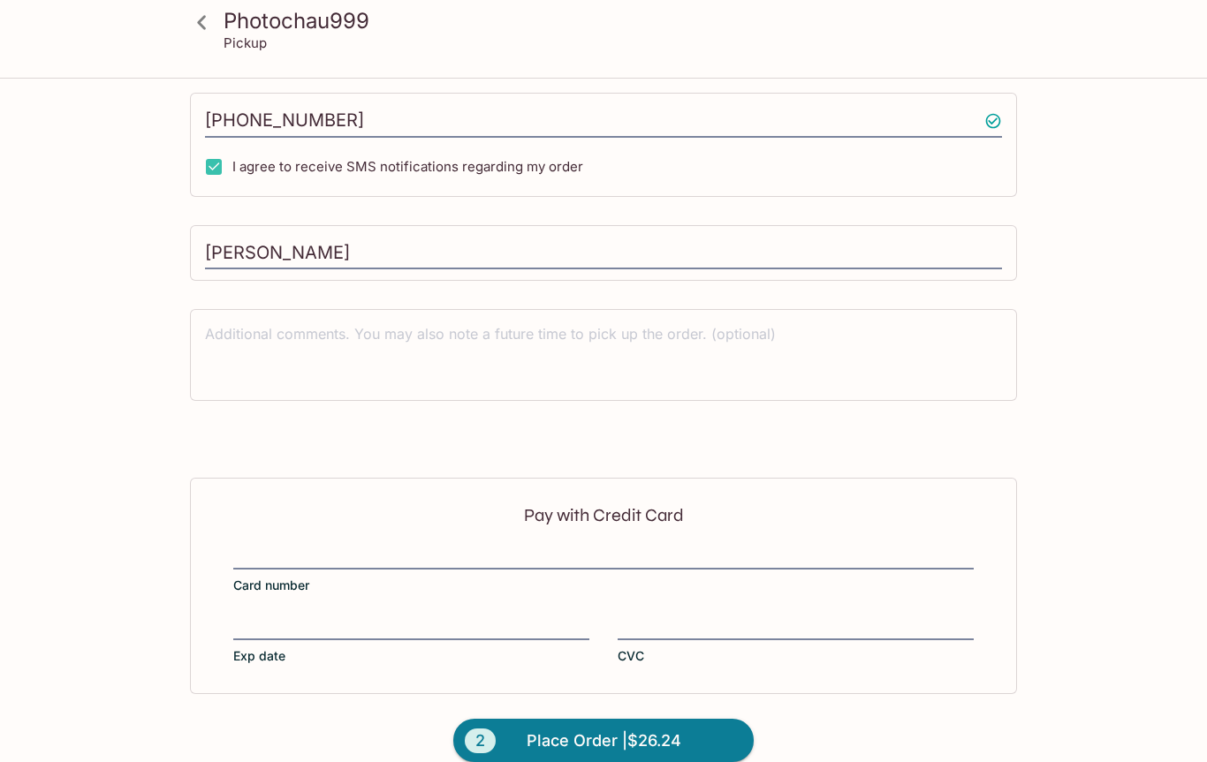
scroll to position [423, 0]
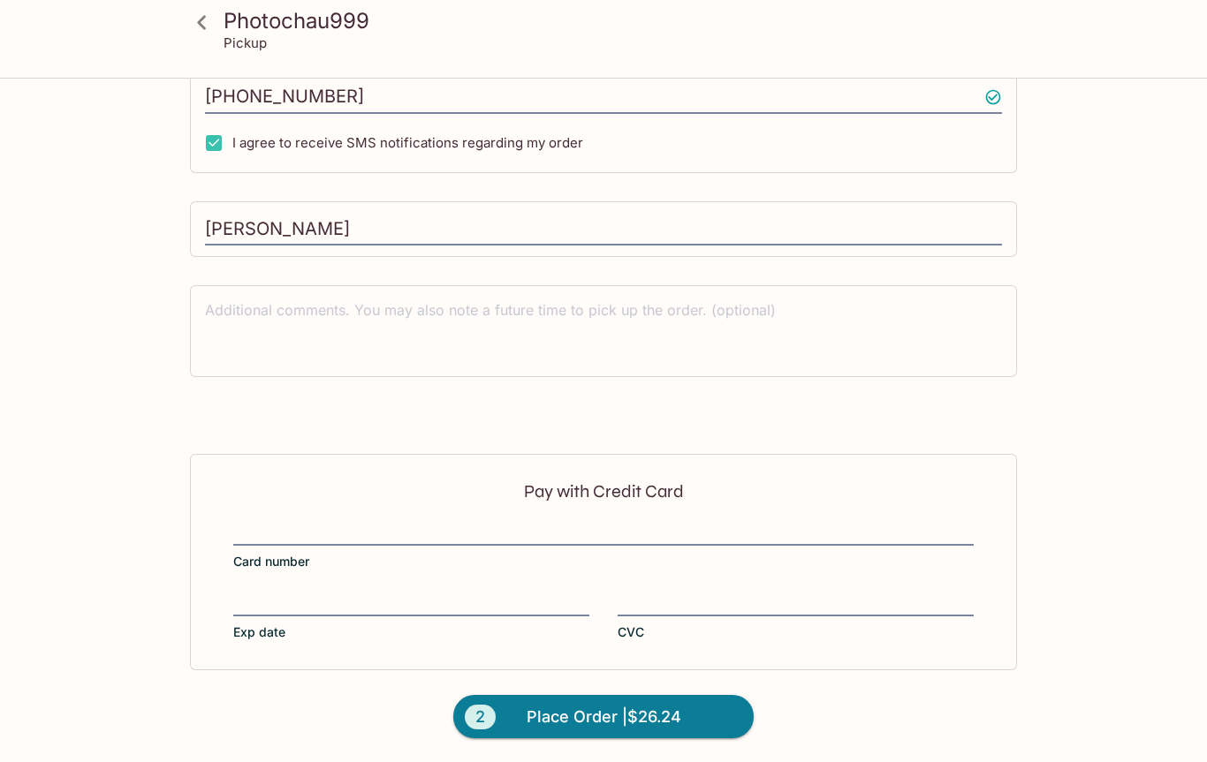
click at [390, 521] on div at bounding box center [603, 533] width 740 height 25
click at [390, 522] on input "Card number" at bounding box center [603, 522] width 740 height 1
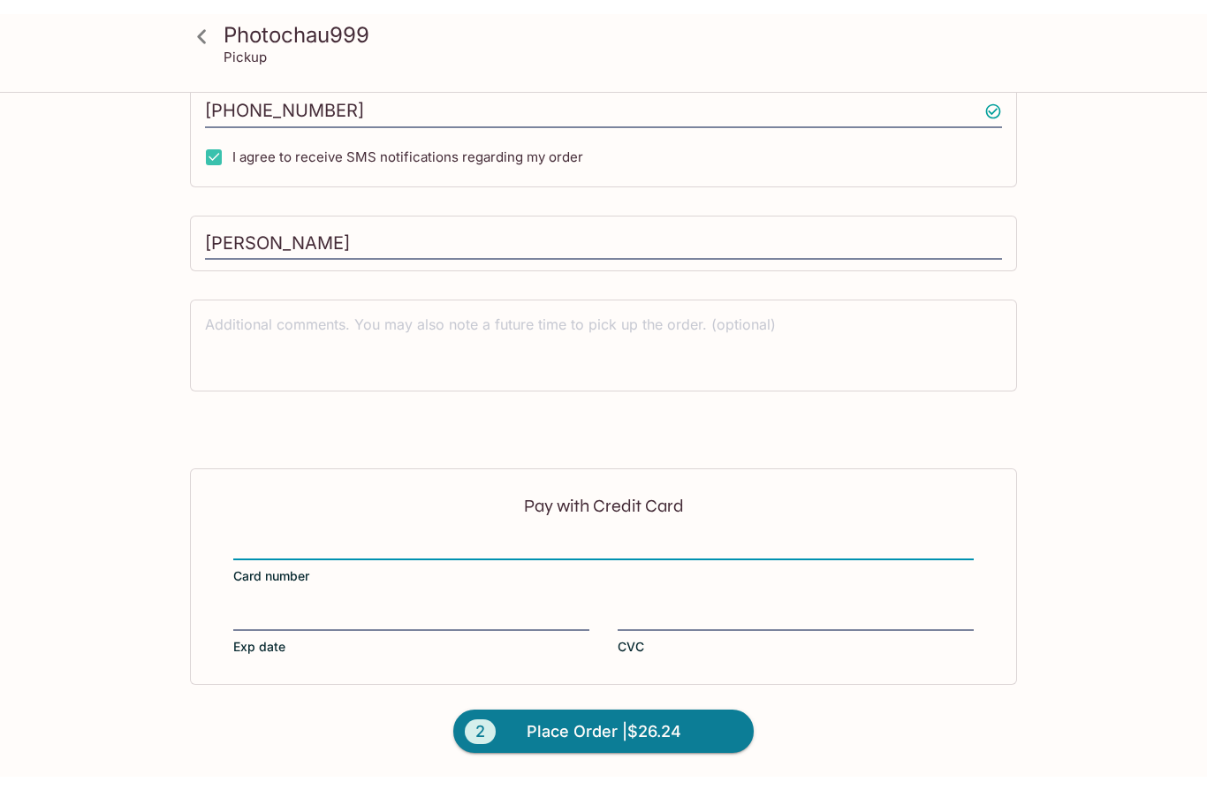
scroll to position [396, 0]
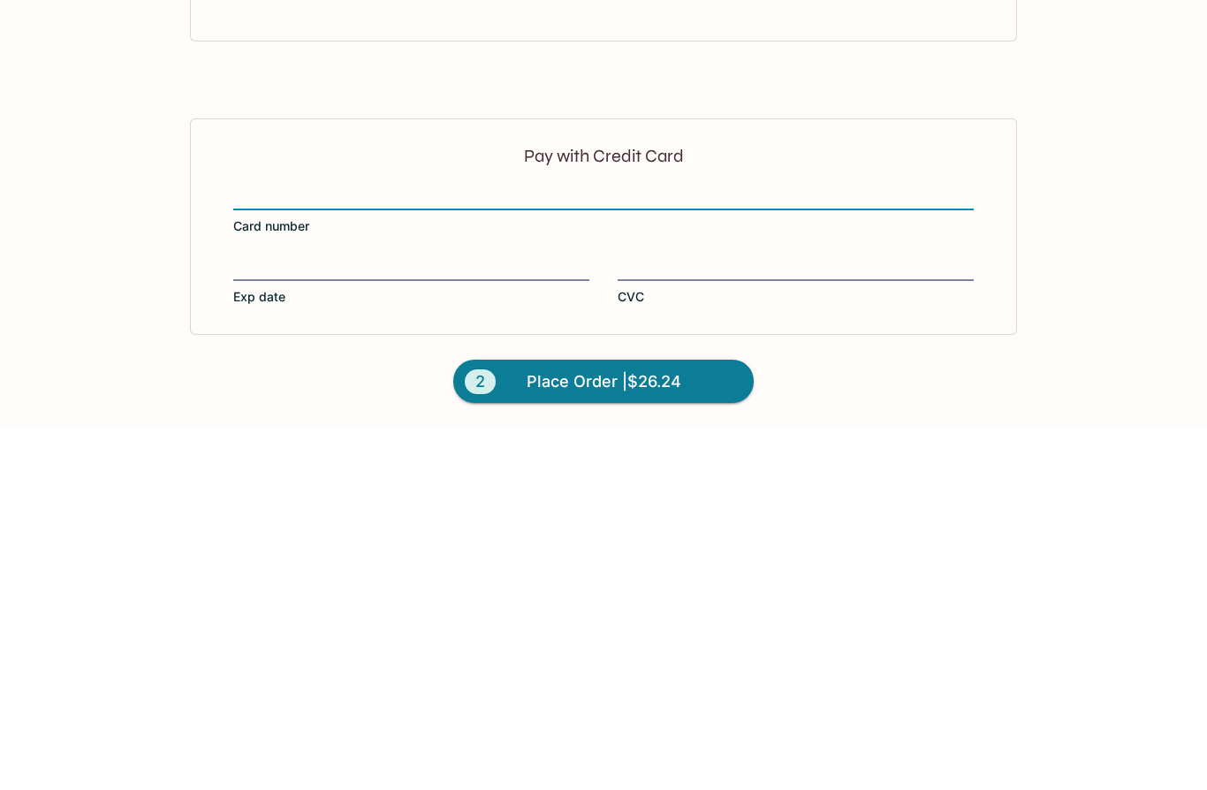
click at [235, 619] on label "Exp date" at bounding box center [411, 643] width 356 height 49
click at [235, 620] on input "Exp date" at bounding box center [411, 620] width 356 height 1
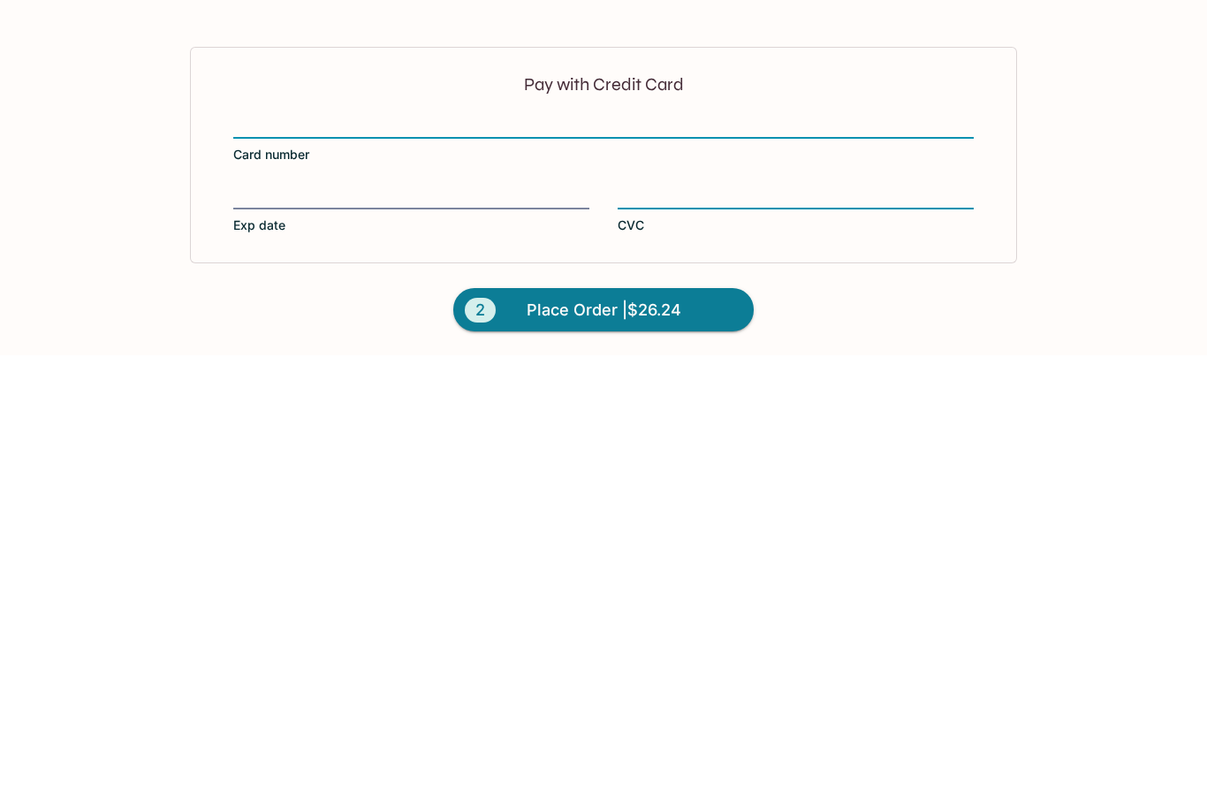
click at [701, 723] on button "2 Place Order | $26.24" at bounding box center [603, 745] width 300 height 44
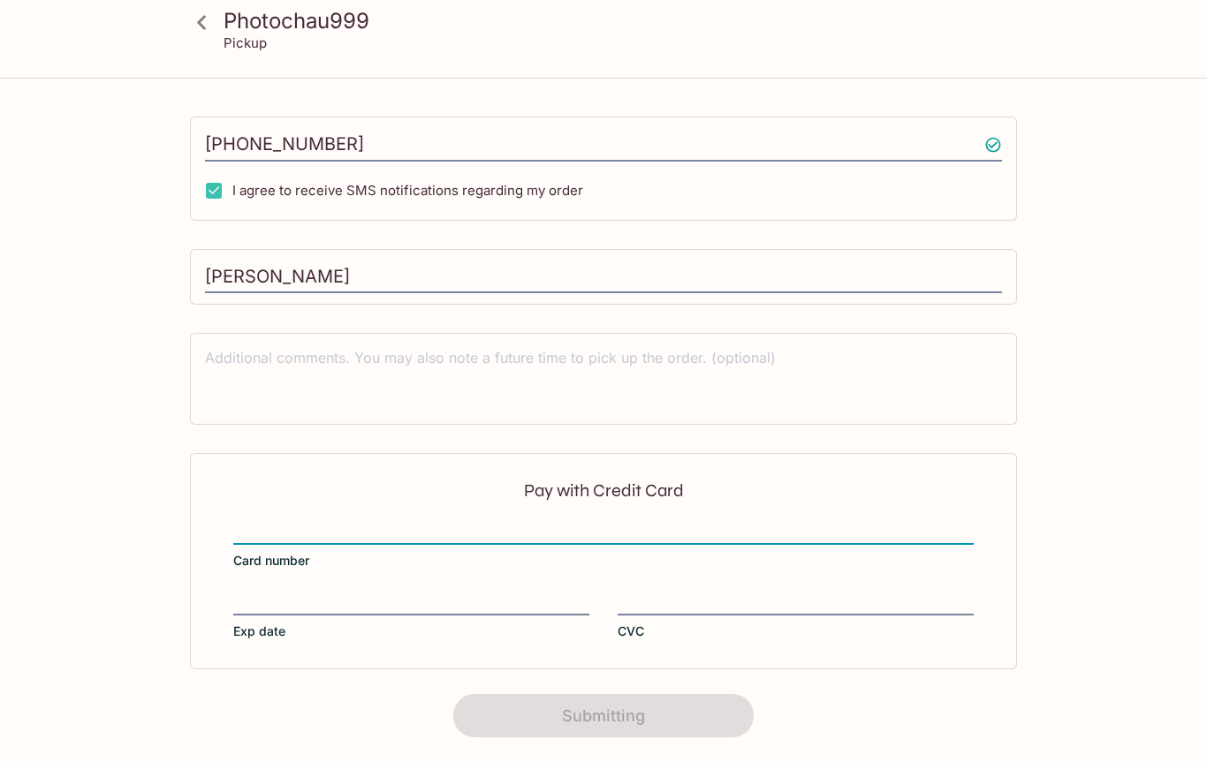
scroll to position [263, 0]
